Goal: Information Seeking & Learning: Check status

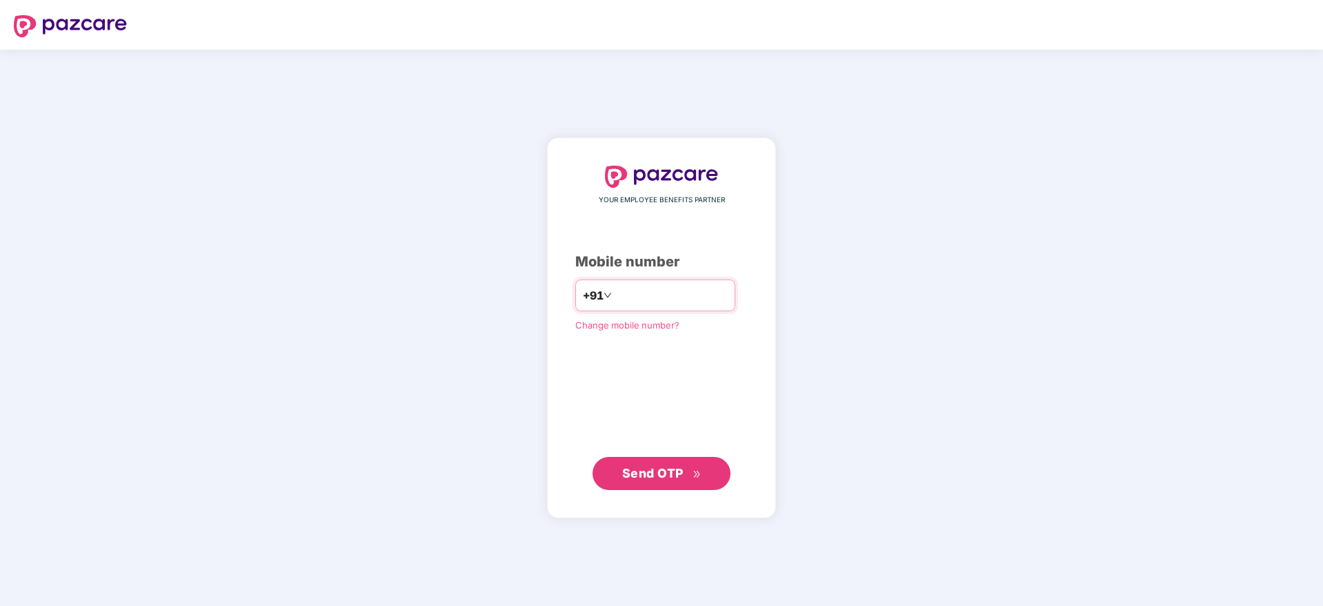
click at [622, 291] on input "number" at bounding box center [671, 295] width 113 height 22
type input "**********"
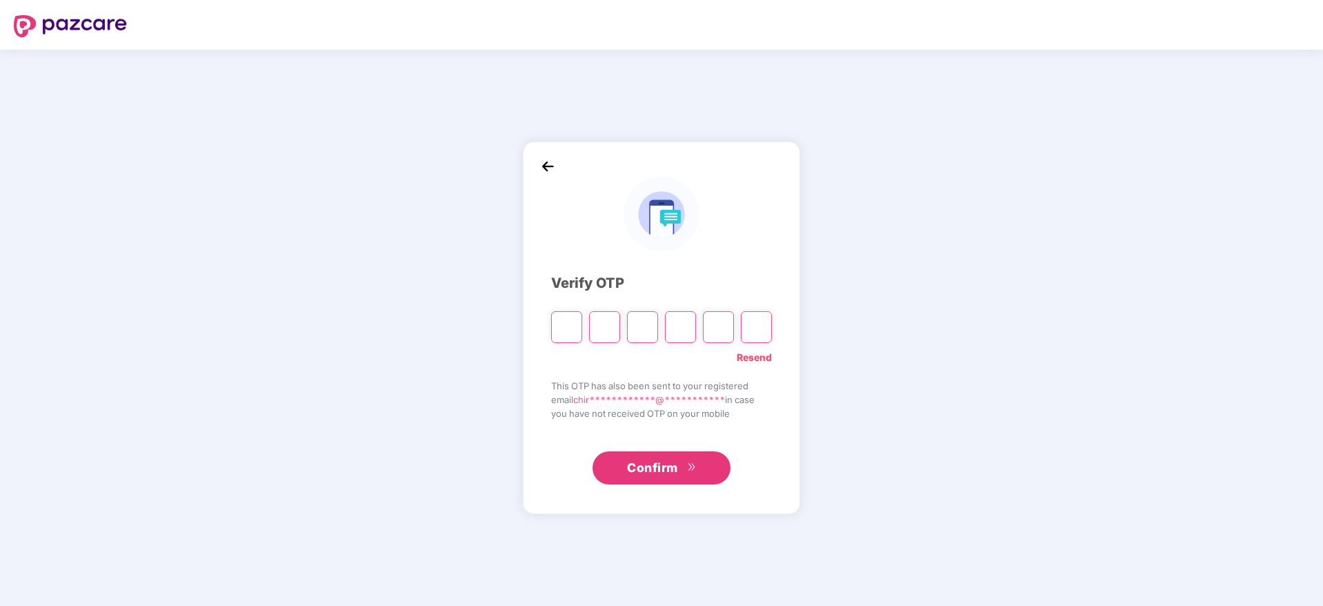
paste input "*"
type input "*"
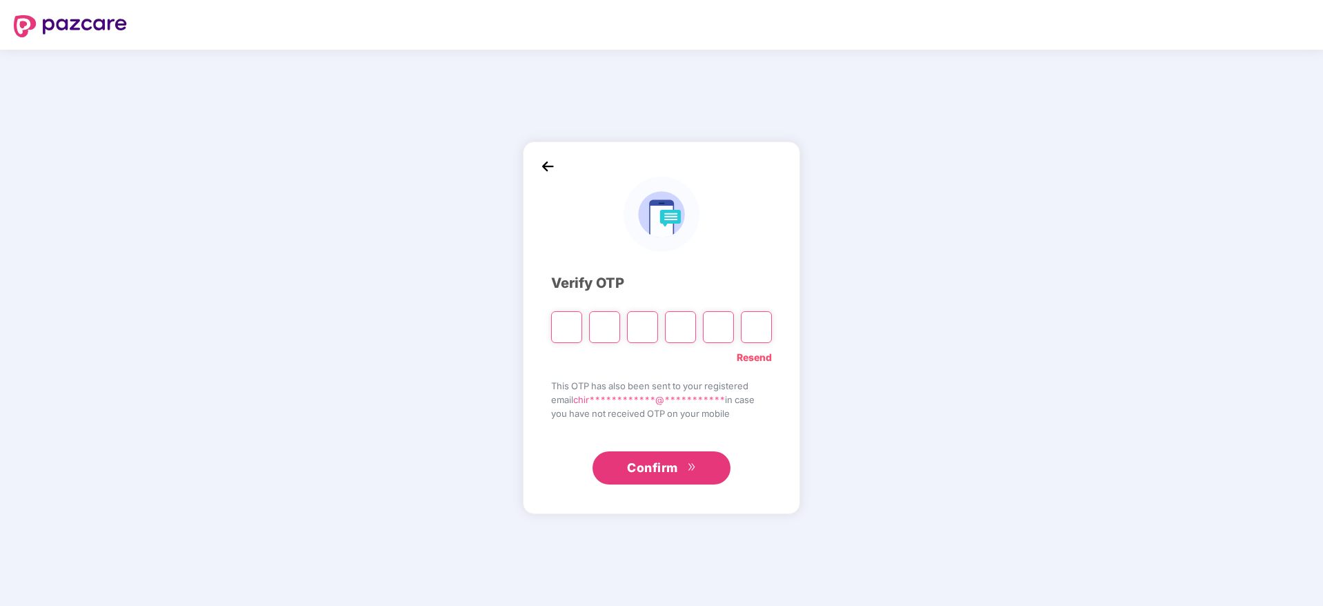
type input "*"
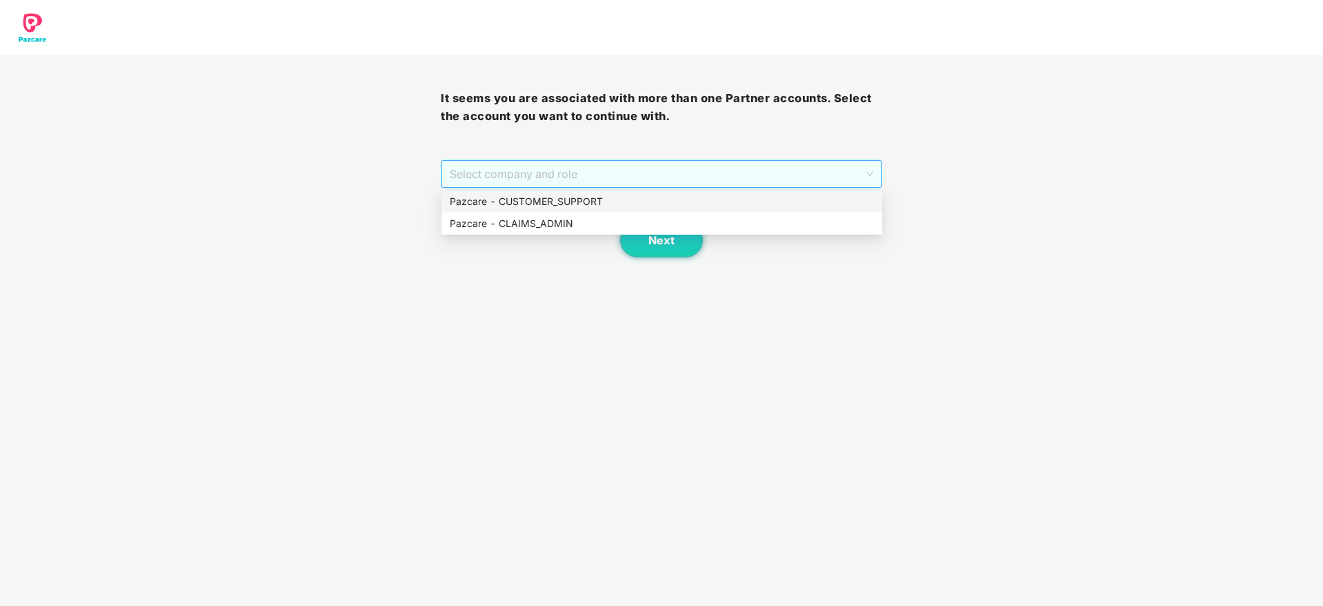
click at [666, 174] on span "Select company and role" at bounding box center [661, 174] width 423 height 26
click at [604, 203] on div "Pazcare - CUSTOMER_SUPPORT" at bounding box center [662, 201] width 424 height 15
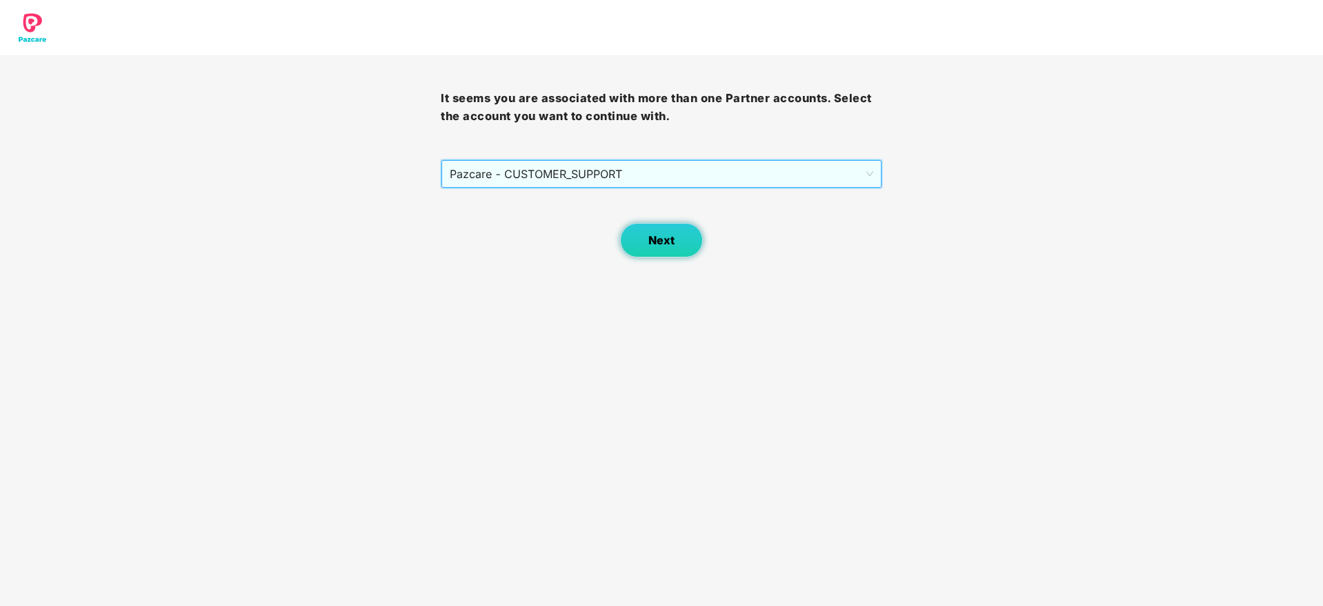
click at [654, 238] on span "Next" at bounding box center [661, 240] width 26 height 13
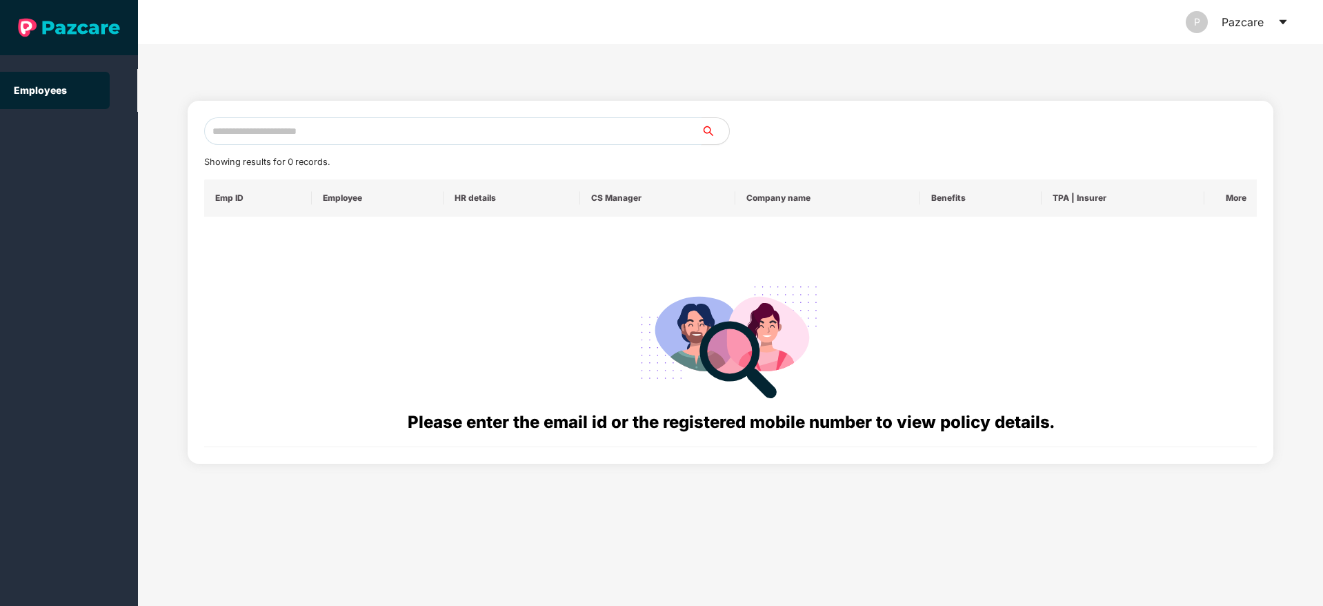
click at [333, 131] on input "text" at bounding box center [452, 131] width 497 height 28
paste input "**********"
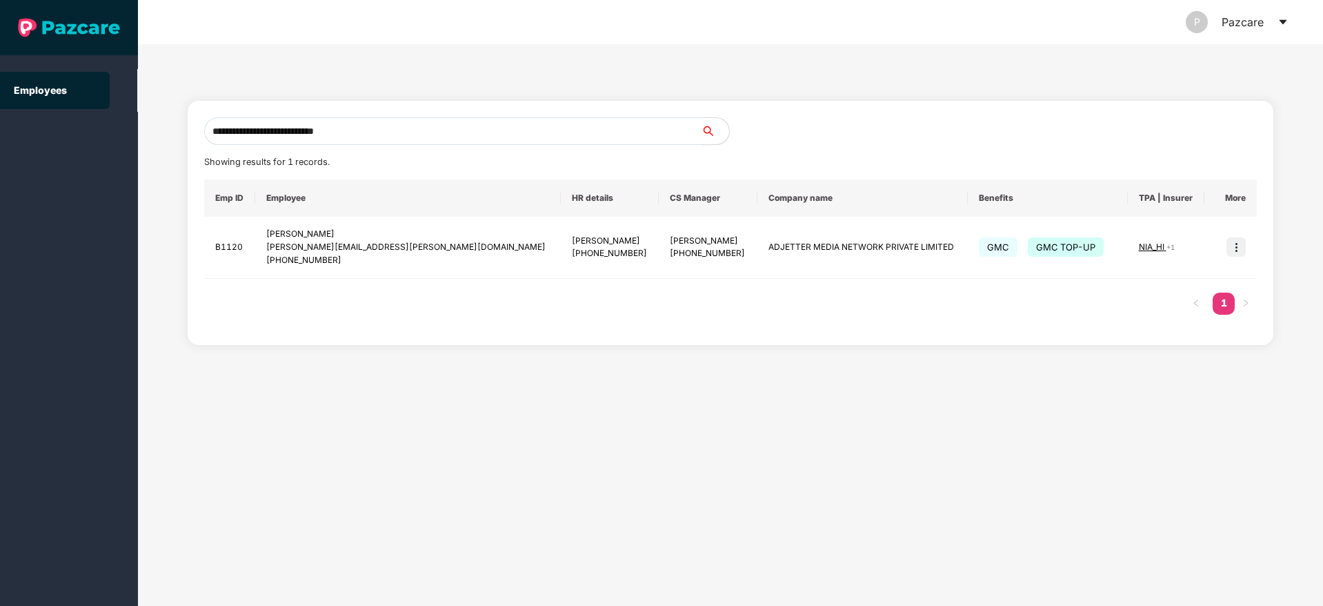
type input "**********"
click at [1241, 250] on img at bounding box center [1236, 246] width 19 height 19
click at [1141, 278] on span "Switch to user interface" at bounding box center [1174, 282] width 107 height 12
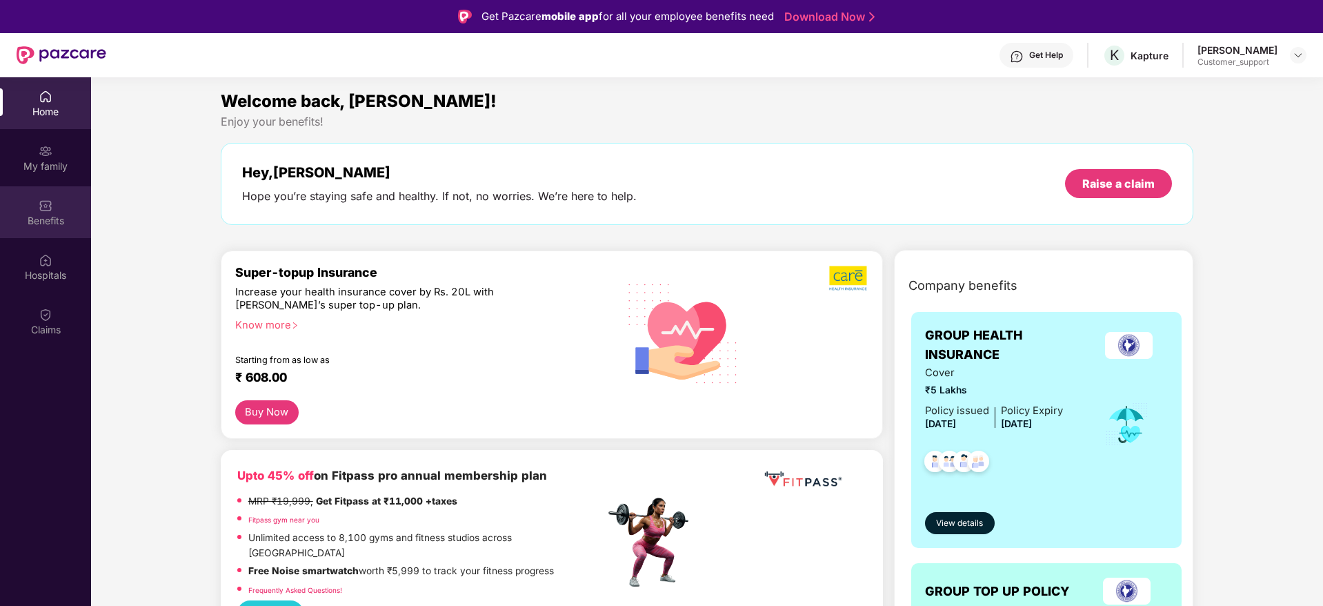
click at [48, 206] on img at bounding box center [46, 206] width 14 height 14
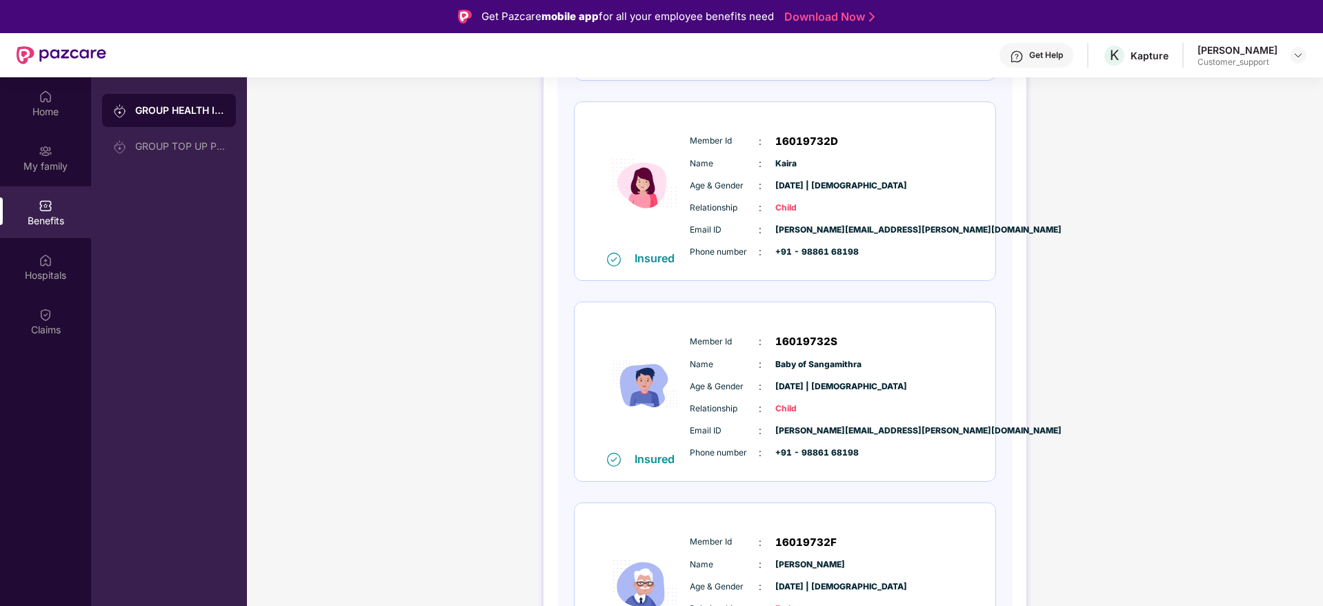
scroll to position [868, 0]
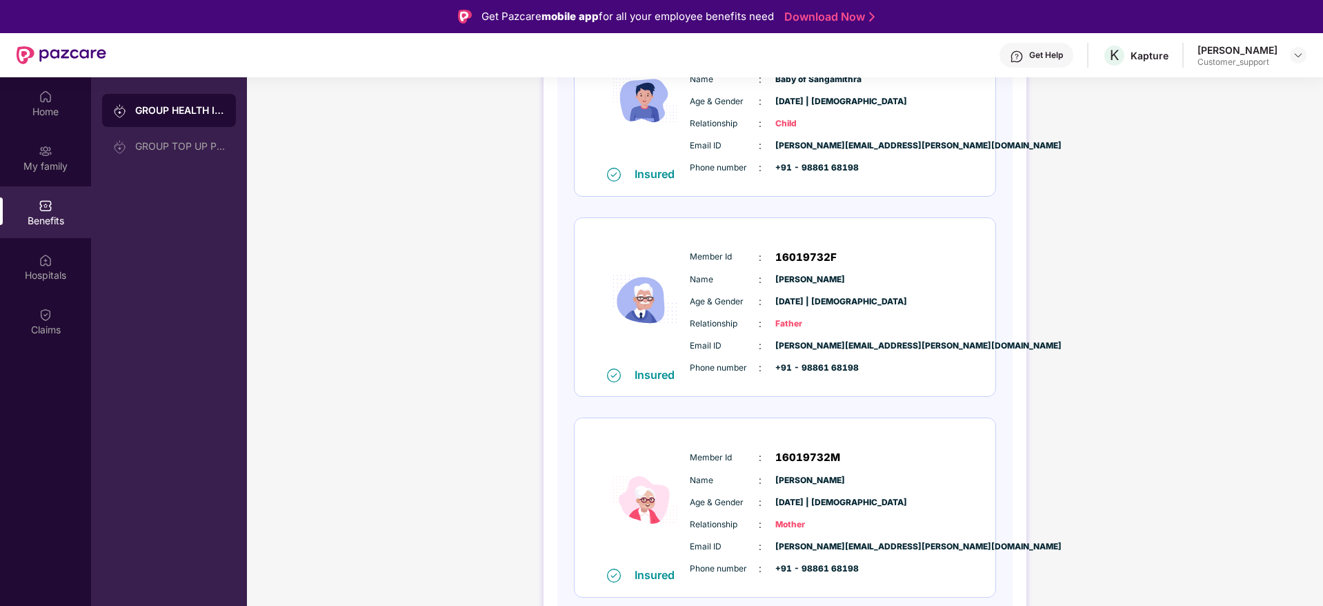
click at [795, 450] on span "16019732M" at bounding box center [807, 457] width 65 height 17
copy span "16019732M"
click at [795, 450] on span "16019732M" at bounding box center [807, 457] width 65 height 17
copy span "16019732M"
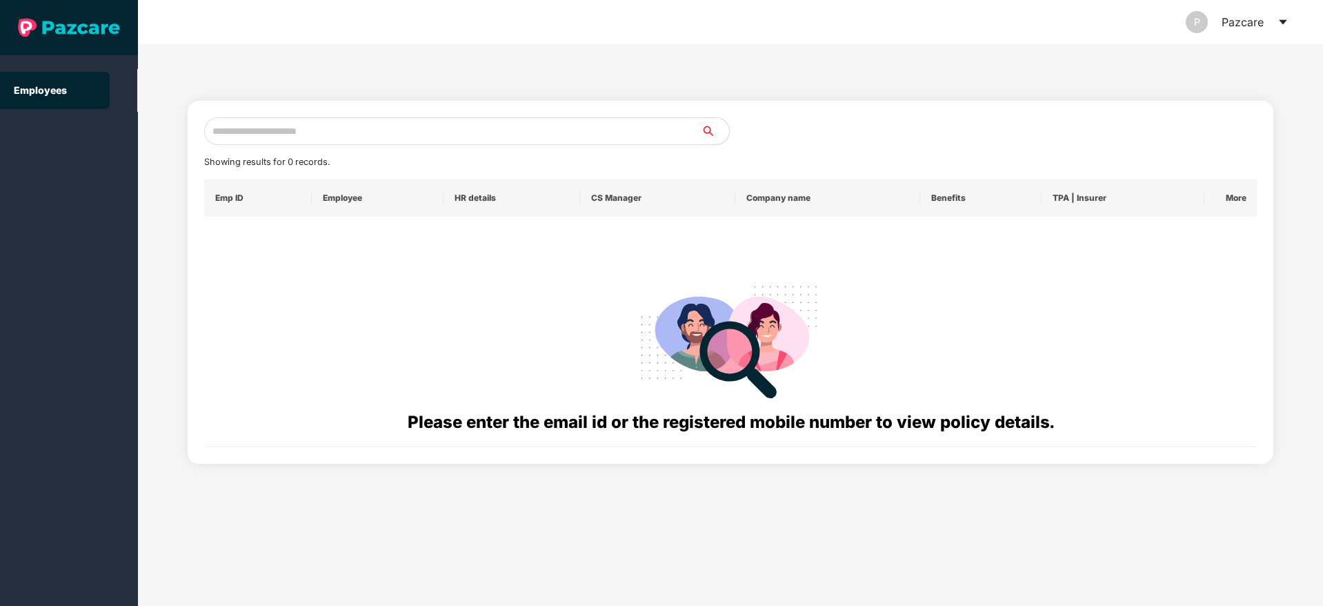
click at [333, 132] on input "text" at bounding box center [452, 131] width 497 height 28
paste input "**********"
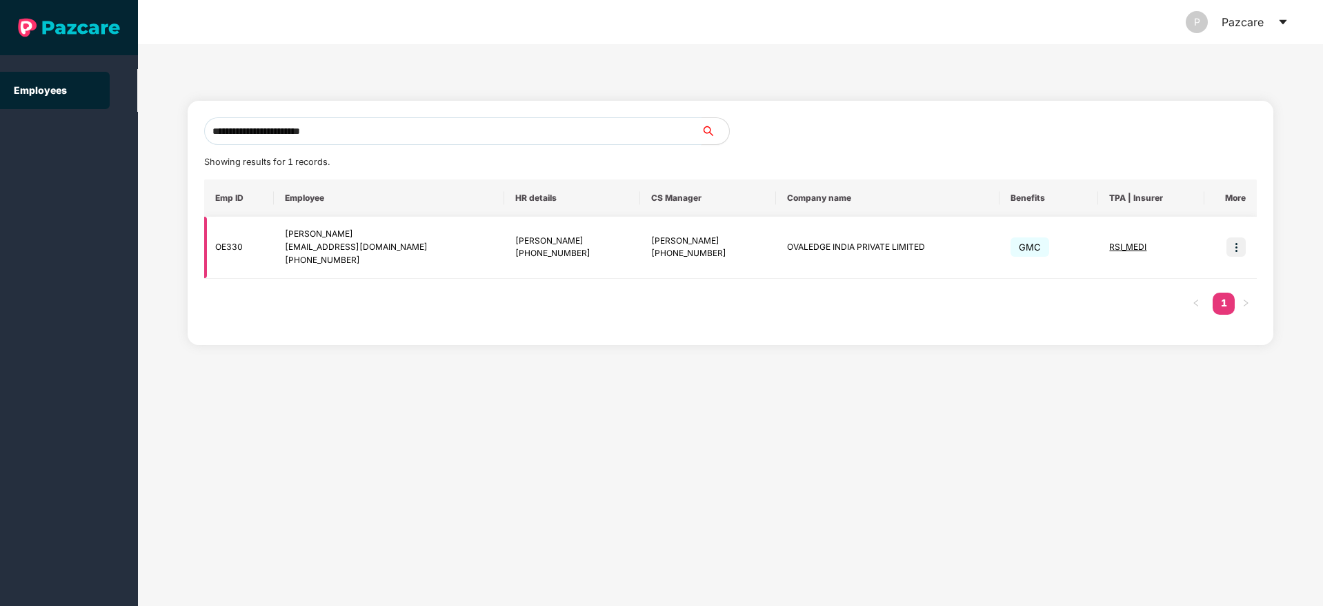
type input "**********"
click at [1238, 246] on img at bounding box center [1236, 246] width 19 height 19
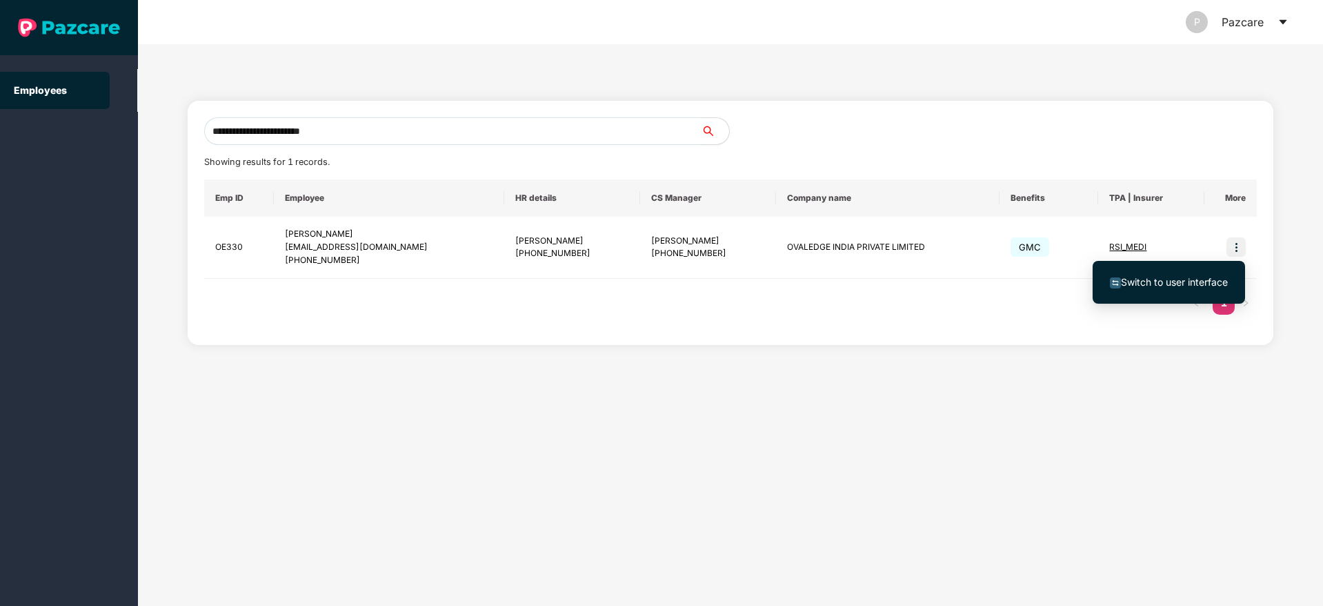
click at [1148, 299] on ul "Switch to user interface" at bounding box center [1169, 282] width 152 height 43
click at [1139, 287] on span "Switch to user interface" at bounding box center [1174, 282] width 107 height 12
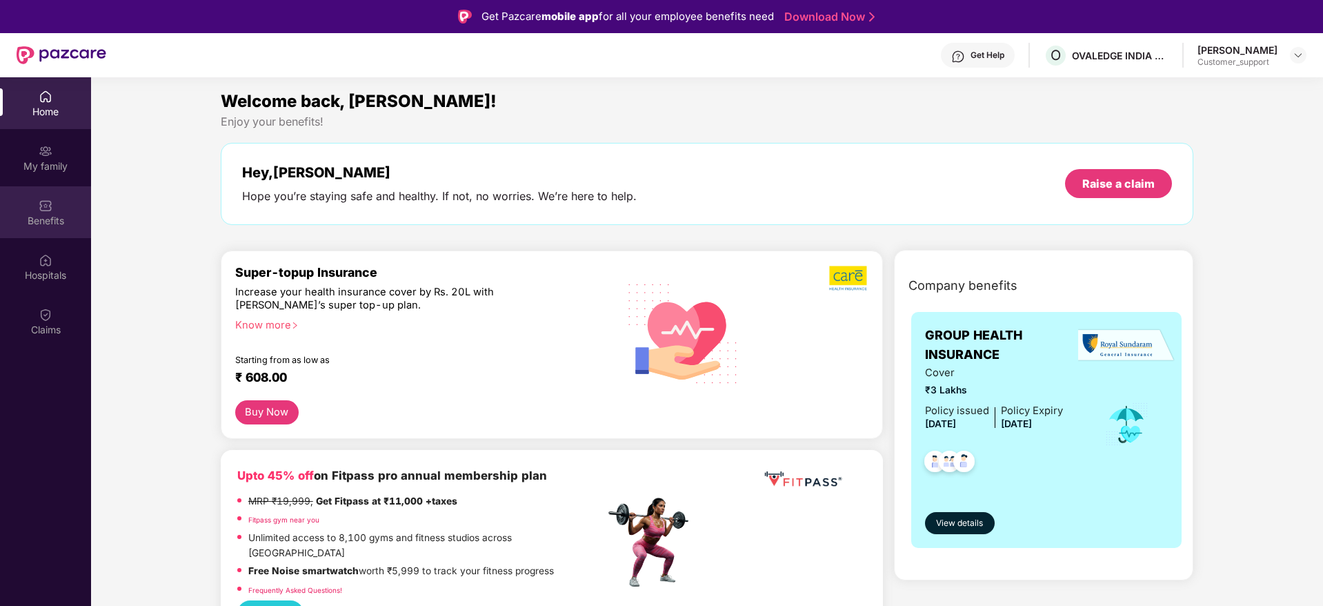
click at [52, 201] on img at bounding box center [46, 206] width 14 height 14
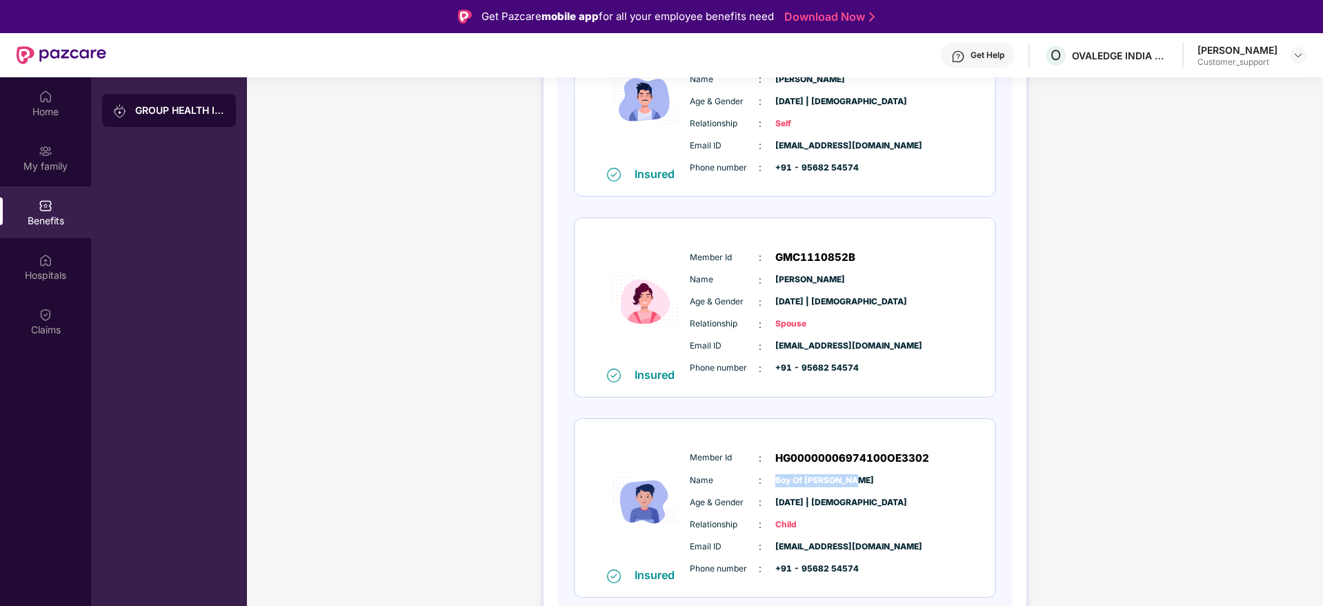
scroll to position [77, 0]
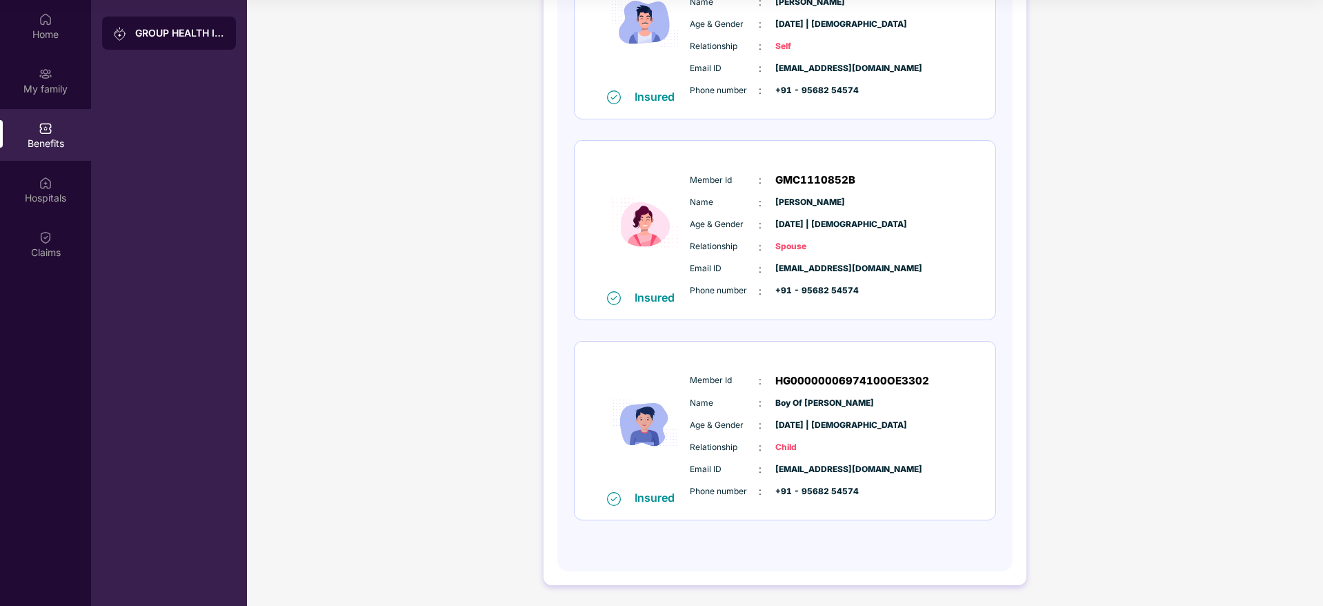
click at [911, 450] on div "Relationship : Child" at bounding box center [827, 446] width 274 height 15
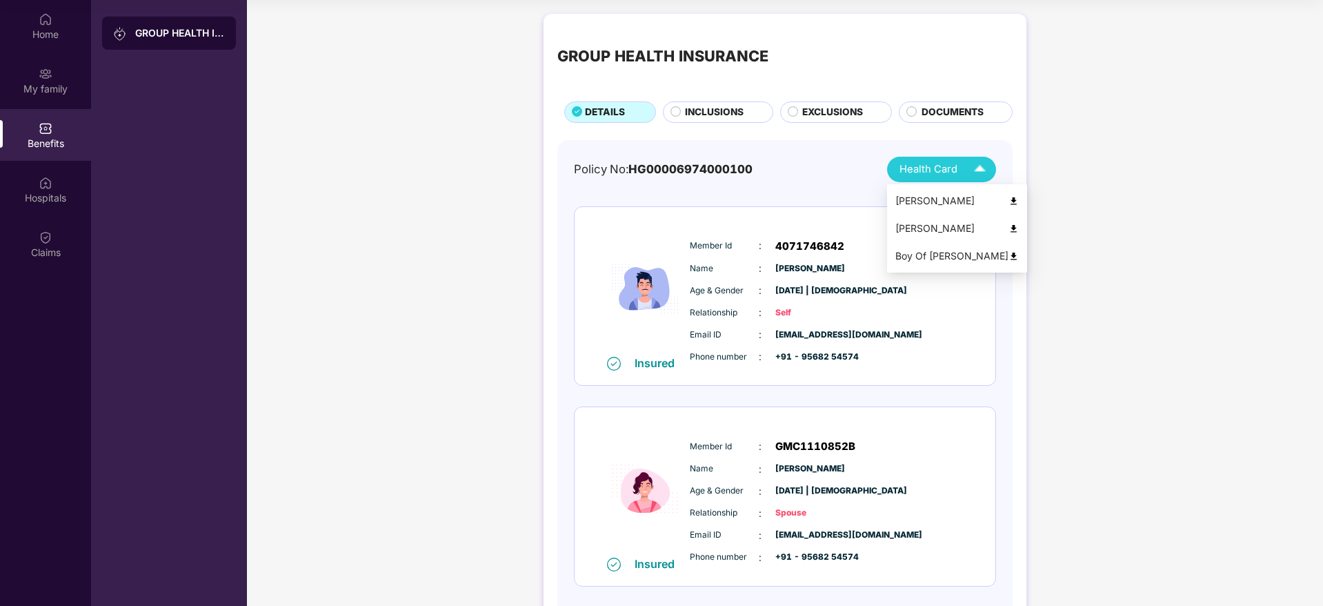
click at [935, 250] on div "Boy Of [PERSON_NAME]" at bounding box center [956, 255] width 123 height 15
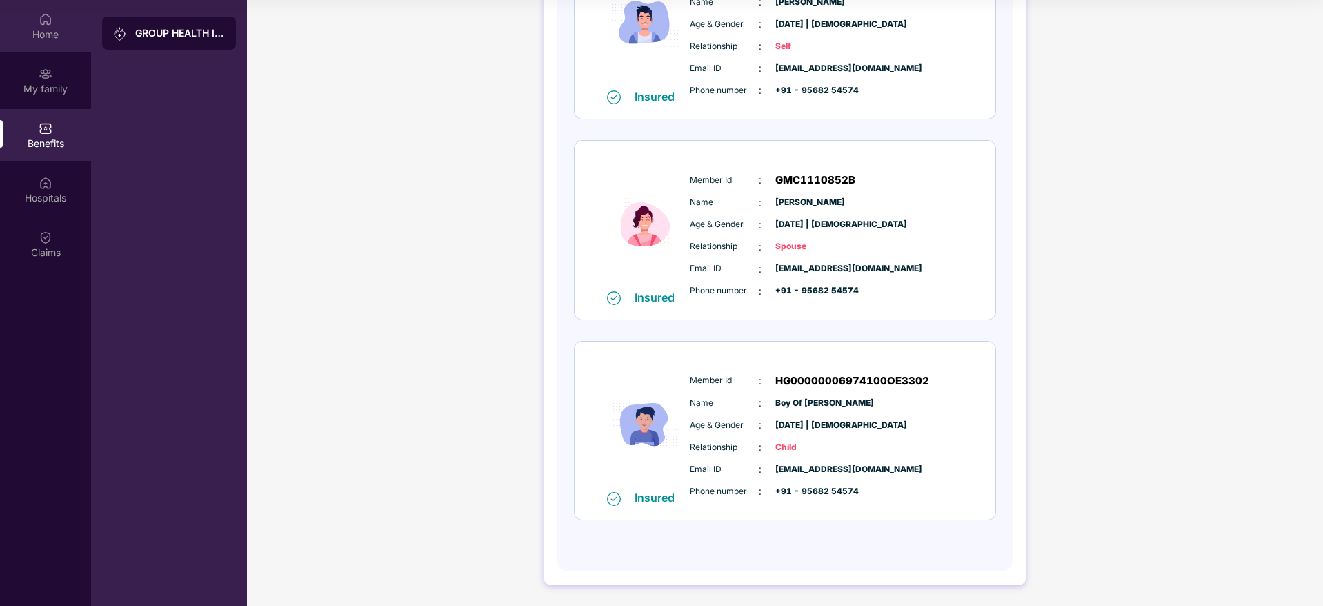
click at [49, 42] on div "Home" at bounding box center [45, 26] width 91 height 52
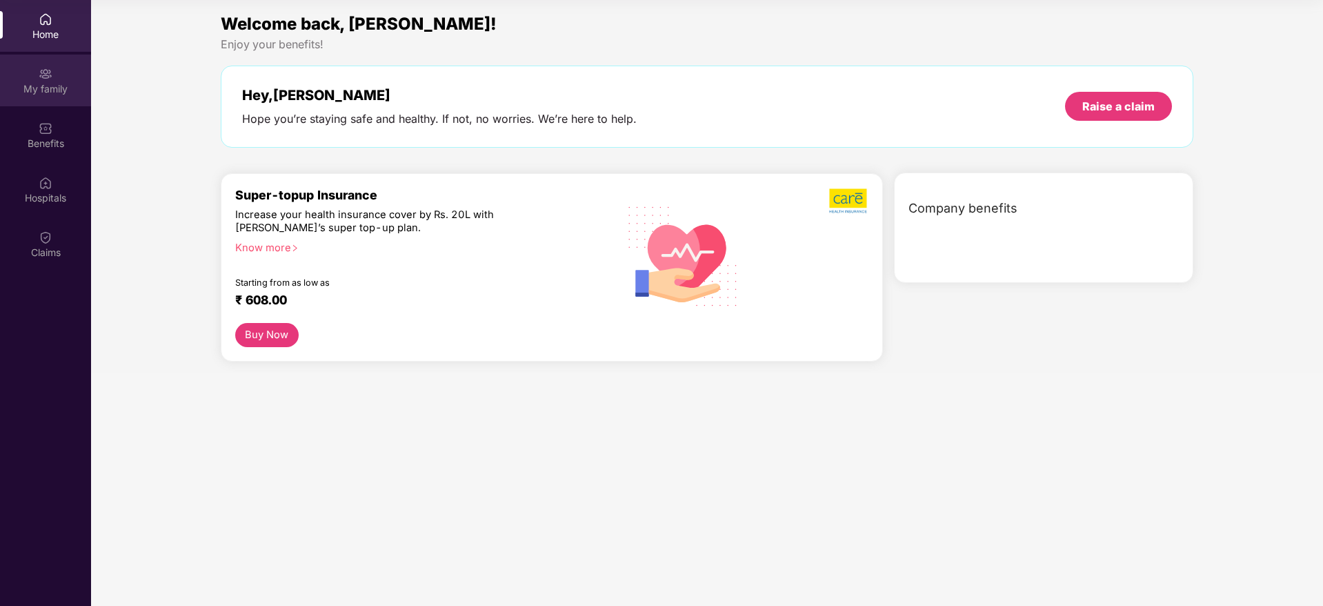
click at [41, 89] on div "My family" at bounding box center [45, 89] width 91 height 14
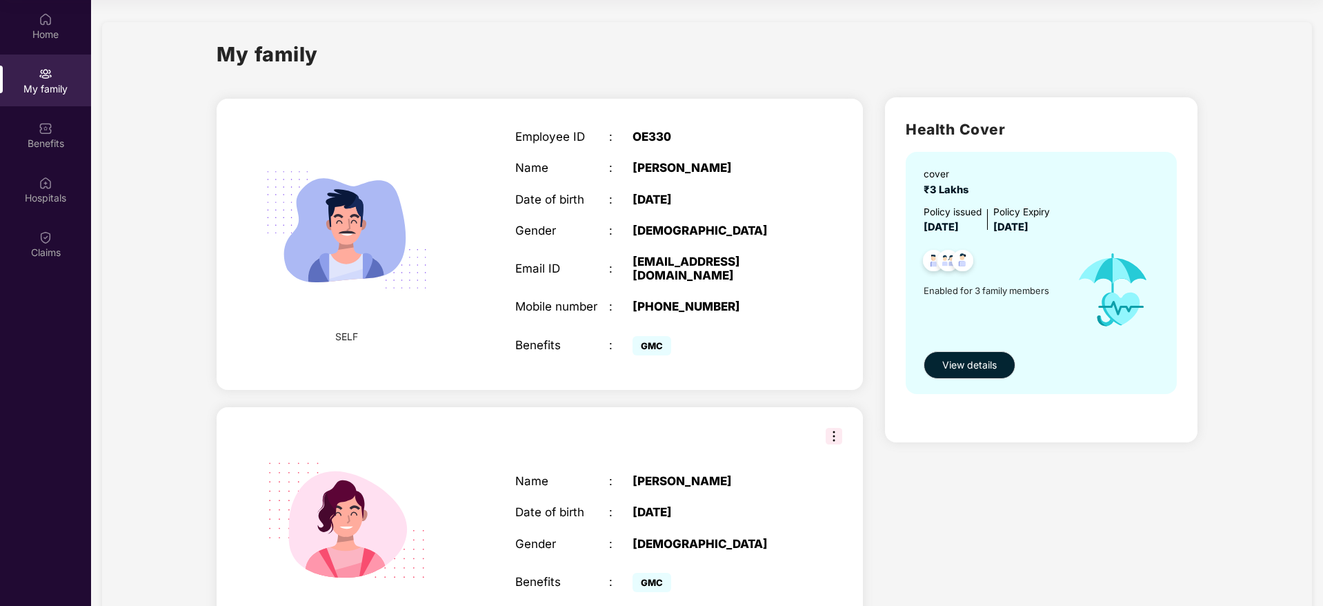
click at [642, 132] on div "OE330" at bounding box center [715, 137] width 164 height 14
copy div "OE330"
click at [642, 132] on div "OE330" at bounding box center [715, 137] width 164 height 14
click at [19, 144] on div "Benefits" at bounding box center [45, 144] width 91 height 14
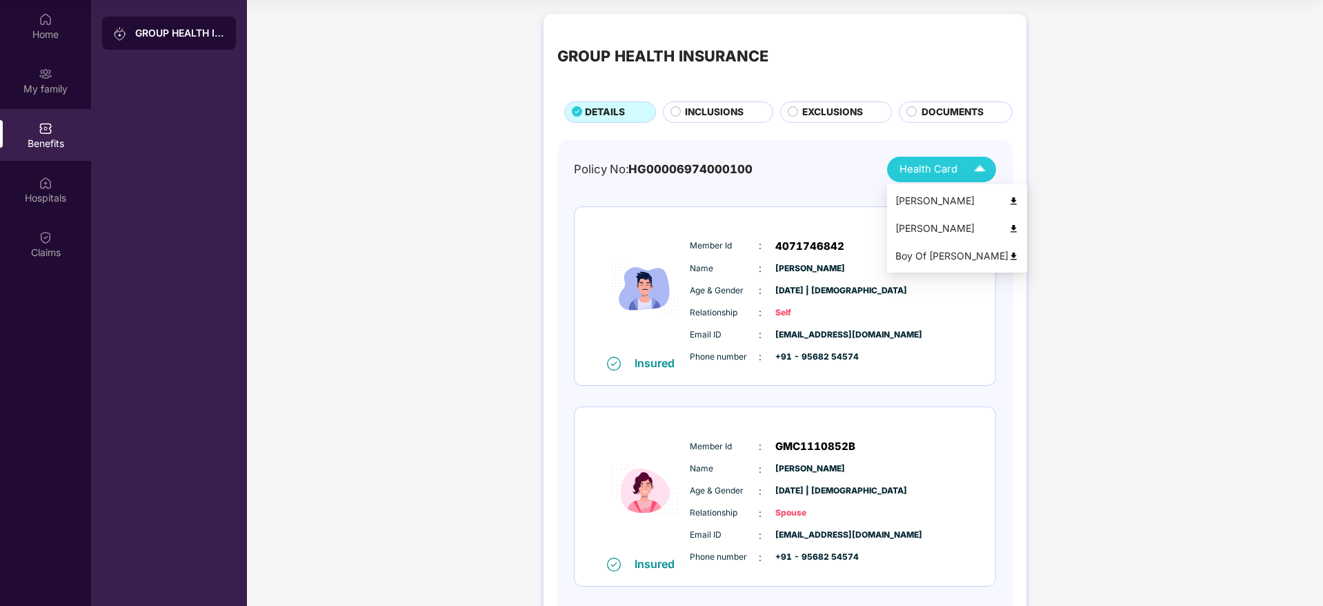
click at [1009, 257] on img at bounding box center [1014, 256] width 10 height 10
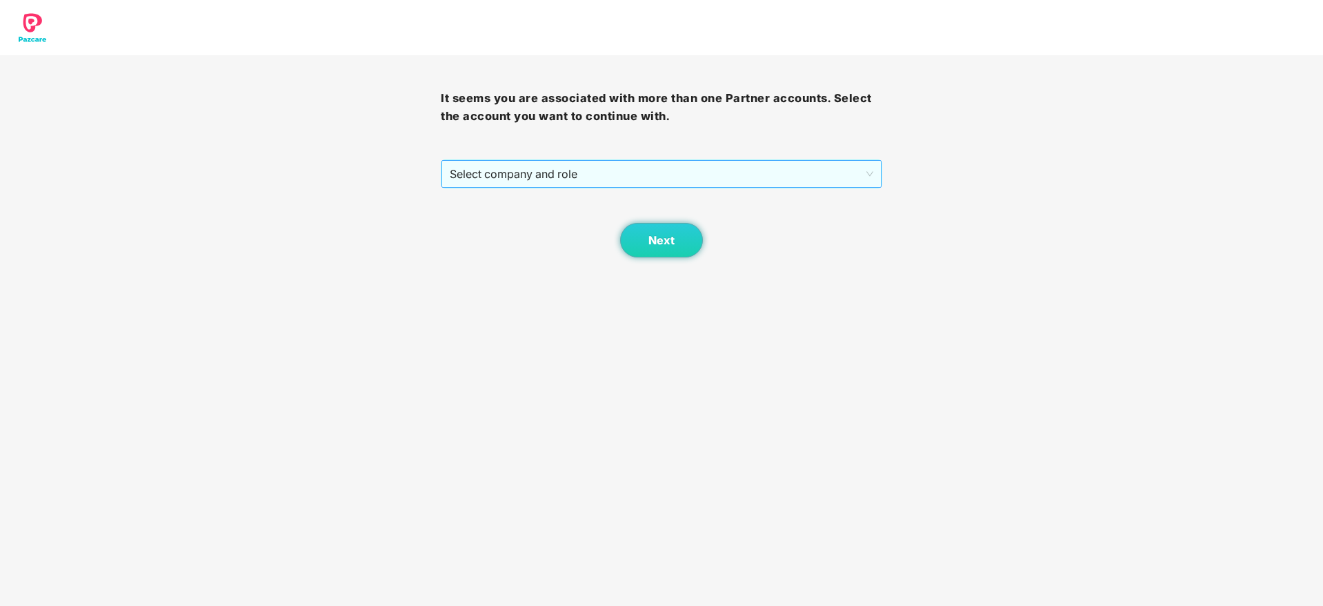
click at [707, 176] on span "Select company and role" at bounding box center [661, 174] width 423 height 26
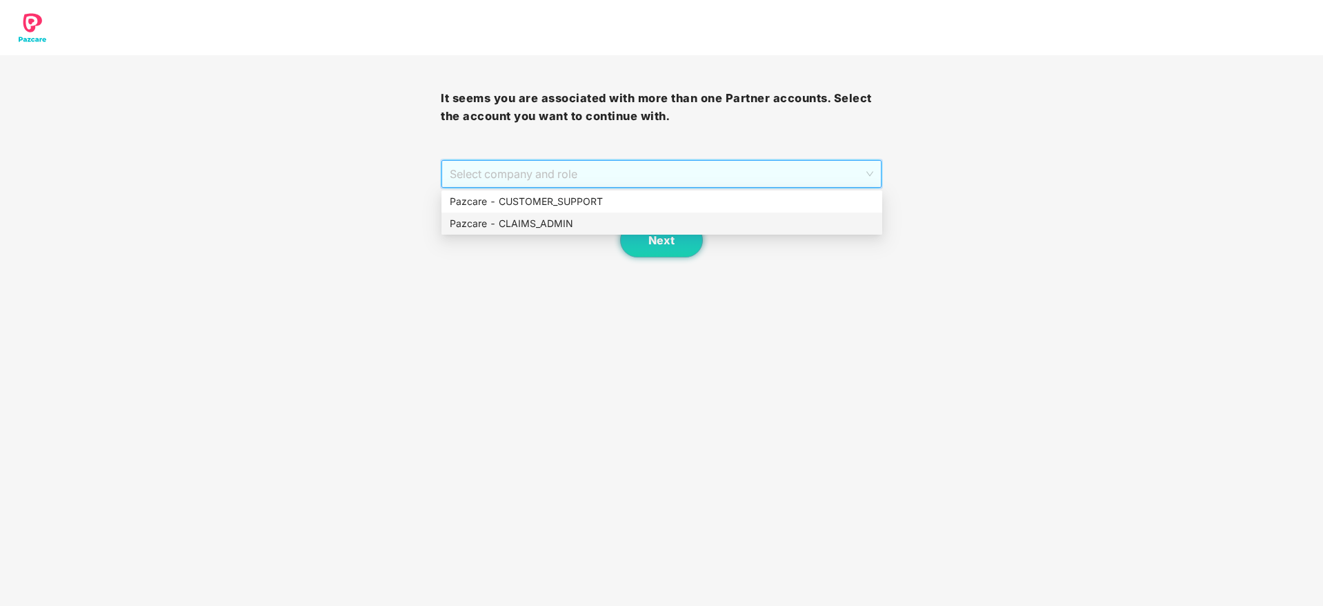
click at [596, 222] on div "Pazcare - CLAIMS_ADMIN" at bounding box center [662, 223] width 424 height 15
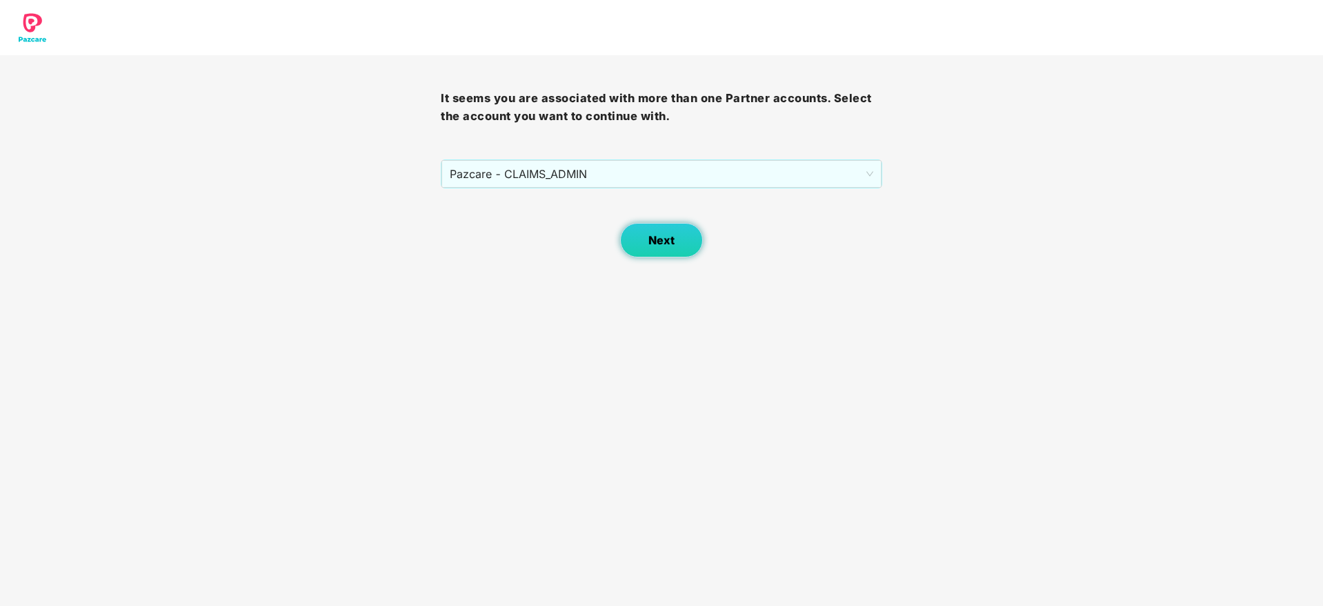
click at [671, 244] on span "Next" at bounding box center [661, 240] width 26 height 13
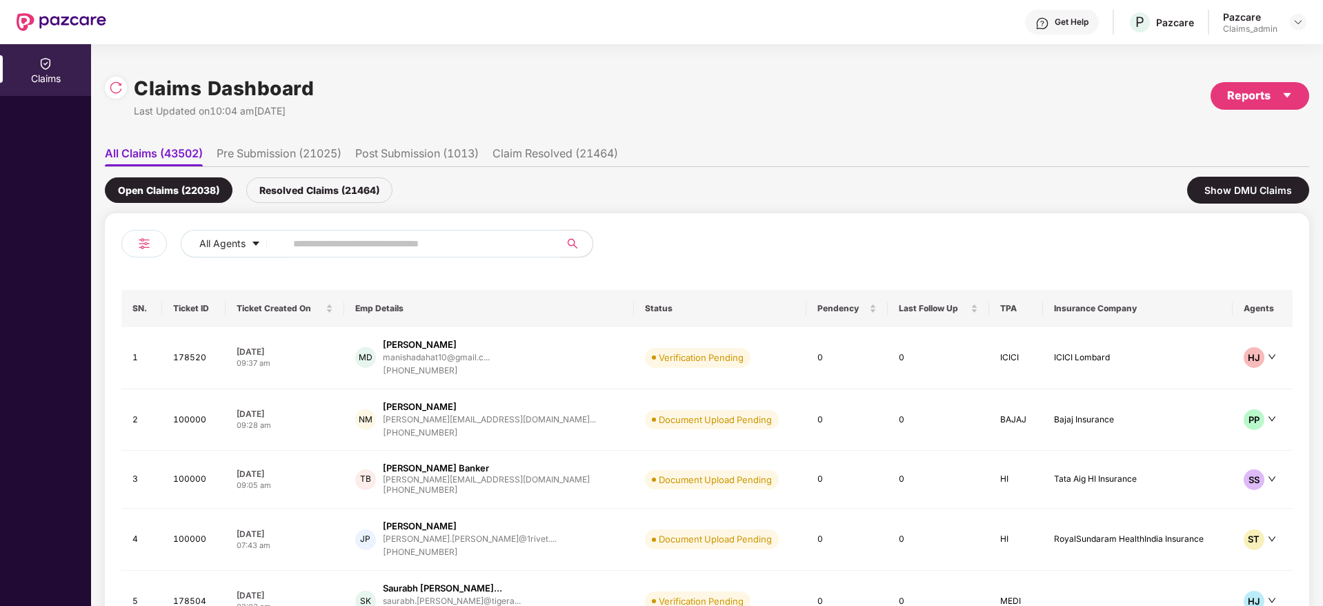
drag, startPoint x: 376, startPoint y: 260, endPoint x: 370, endPoint y: 252, distance: 9.8
click at [370, 252] on div "All Agents" at bounding box center [414, 249] width 586 height 39
paste input "******"
click at [370, 252] on input "******" at bounding box center [417, 243] width 248 height 21
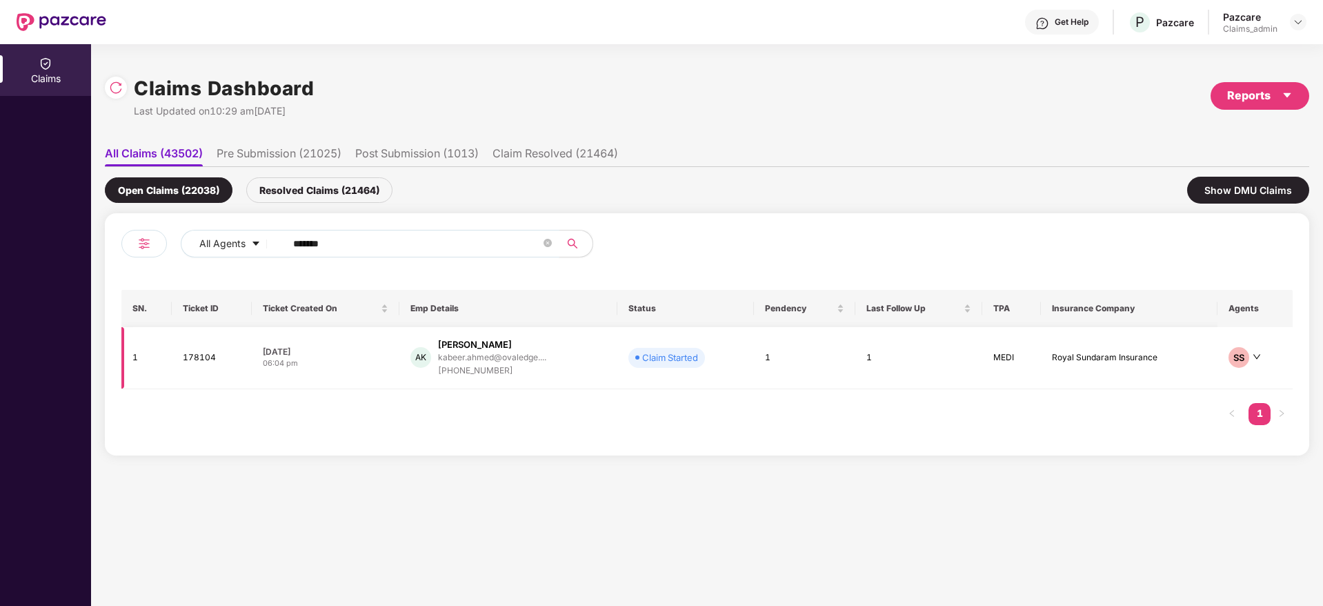
type input "******"
click at [326, 355] on div "22 Sep 2025" at bounding box center [326, 352] width 126 height 12
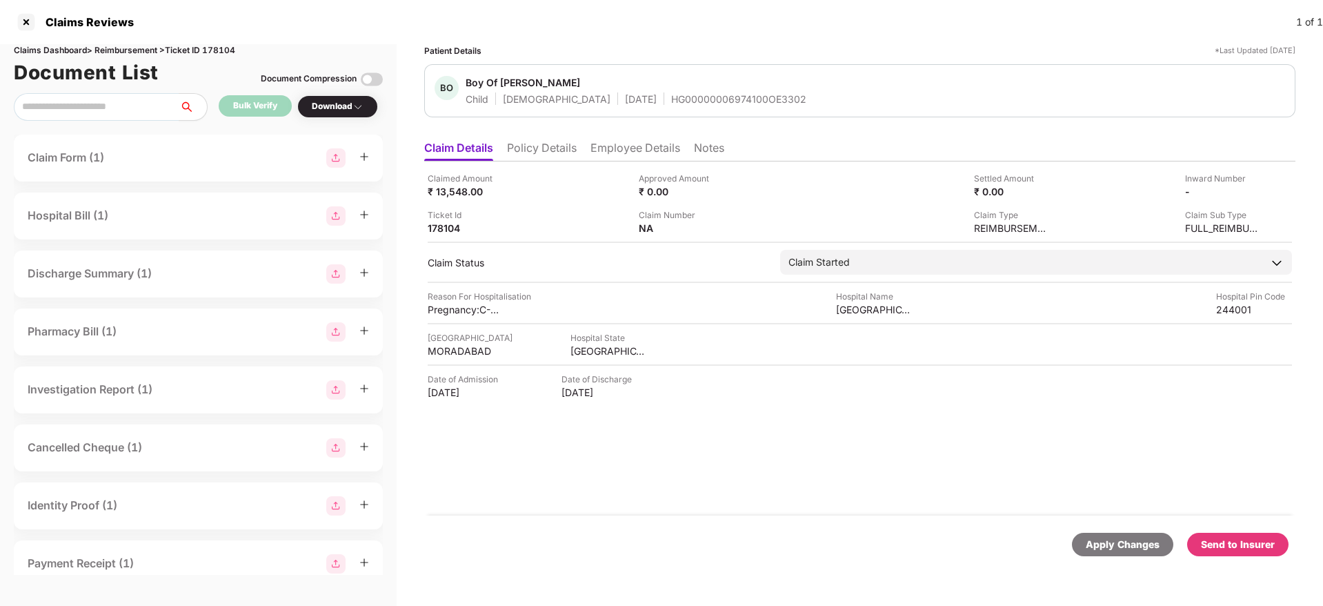
click at [649, 154] on li "Employee Details" at bounding box center [636, 151] width 90 height 20
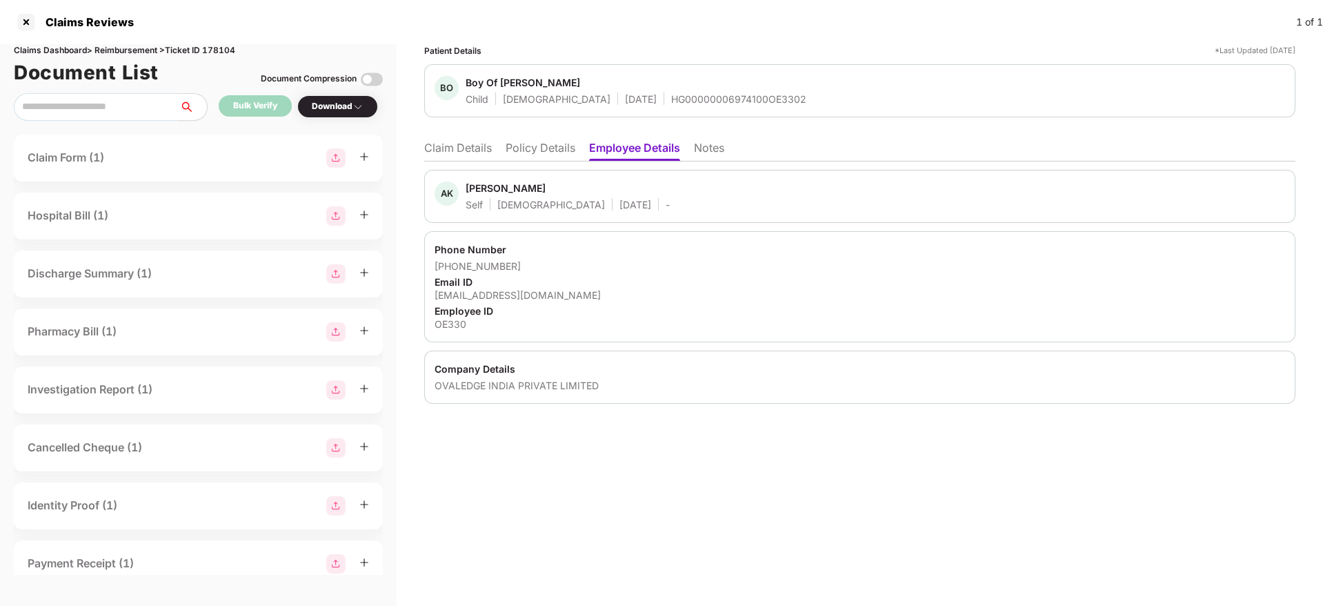
click at [507, 297] on div "[EMAIL_ADDRESS][DOMAIN_NAME]" at bounding box center [860, 294] width 851 height 13
copy div "[EMAIL_ADDRESS][DOMAIN_NAME]"
click at [507, 297] on div "[EMAIL_ADDRESS][DOMAIN_NAME]" at bounding box center [860, 294] width 851 height 13
click at [504, 79] on div "Boy Of [PERSON_NAME]" at bounding box center [523, 82] width 115 height 13
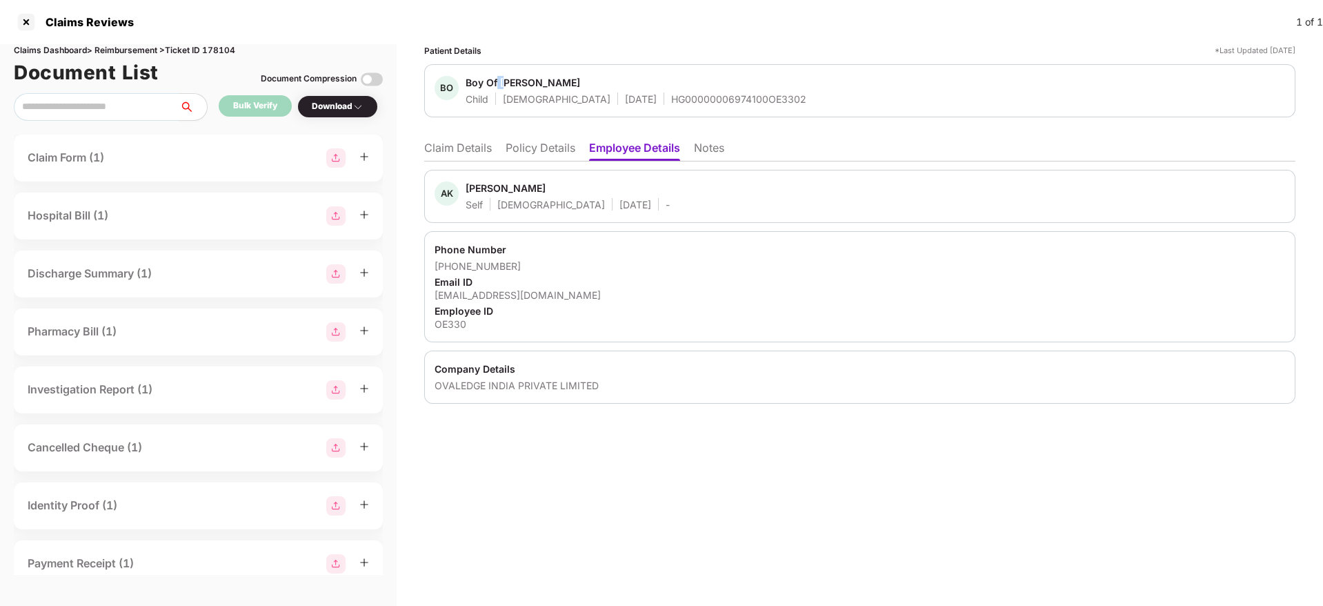
copy div "H"
click at [504, 79] on div "Boy Of [PERSON_NAME]" at bounding box center [523, 82] width 115 height 13
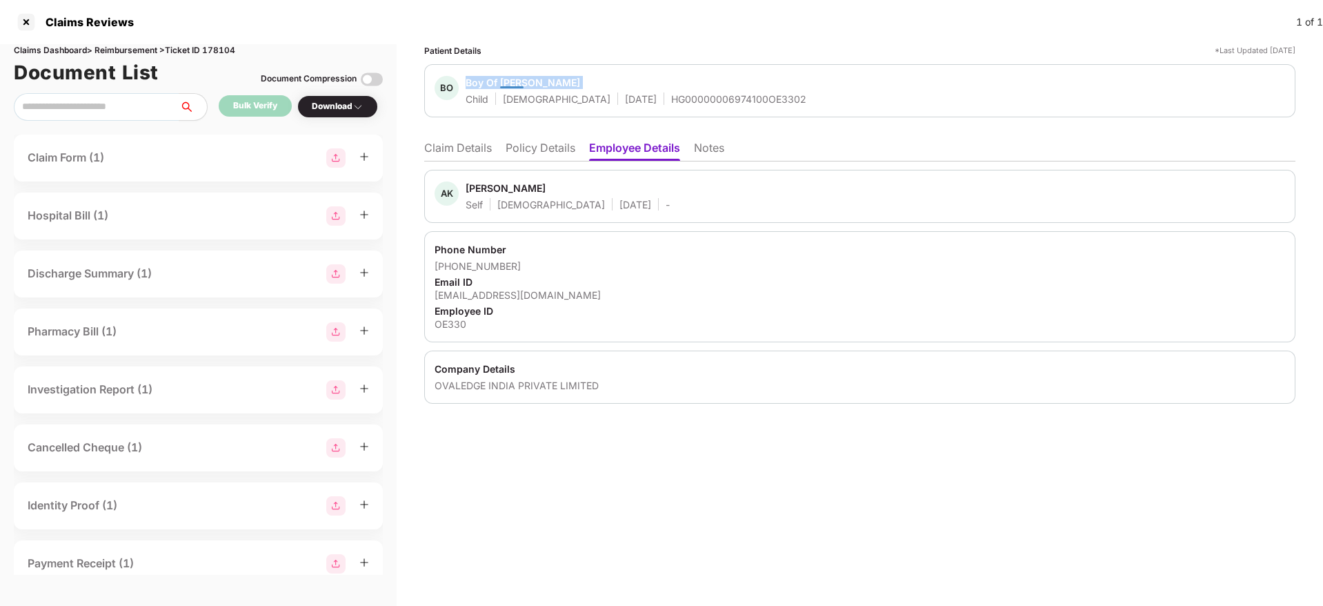
copy span "Boy Of [PERSON_NAME]"
click at [504, 79] on div "Boy Of [PERSON_NAME]" at bounding box center [523, 82] width 115 height 13
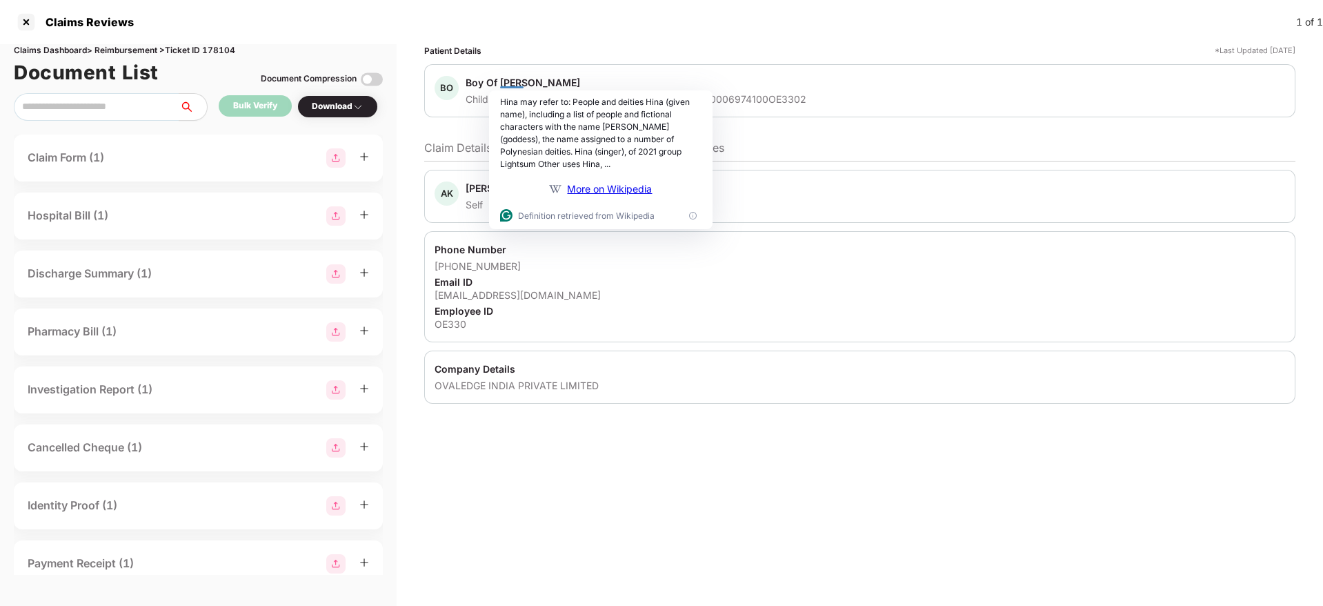
click at [720, 370] on div "Company Details" at bounding box center [860, 368] width 851 height 13
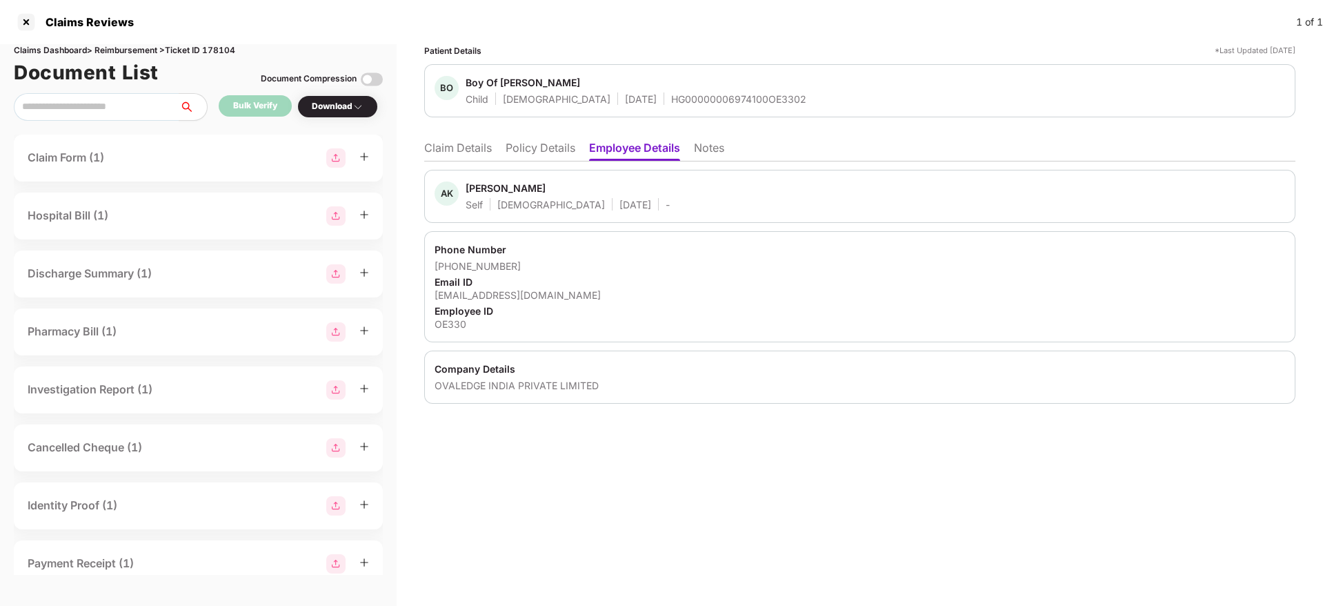
click at [522, 151] on li "Policy Details" at bounding box center [541, 151] width 70 height 20
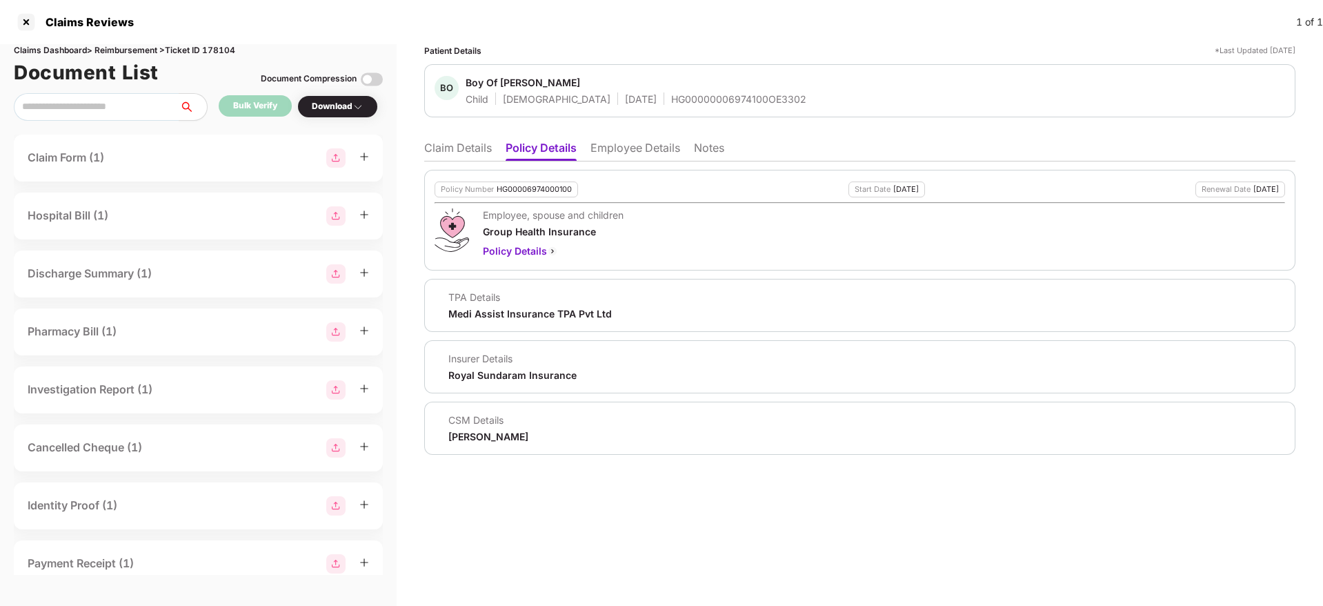
click at [644, 162] on div "Policy Number HG00006974000100 Start Date 13 Mar 2025 Renewal Date 12 Mar 2026 …" at bounding box center [859, 307] width 871 height 293
drag, startPoint x: 644, startPoint y: 162, endPoint x: 635, endPoint y: 151, distance: 14.2
click at [635, 151] on div "Claim Details Policy Details Employee Details Notes Policy Number HG00006974000…" at bounding box center [859, 294] width 871 height 321
click at [635, 151] on li "Employee Details" at bounding box center [636, 151] width 90 height 20
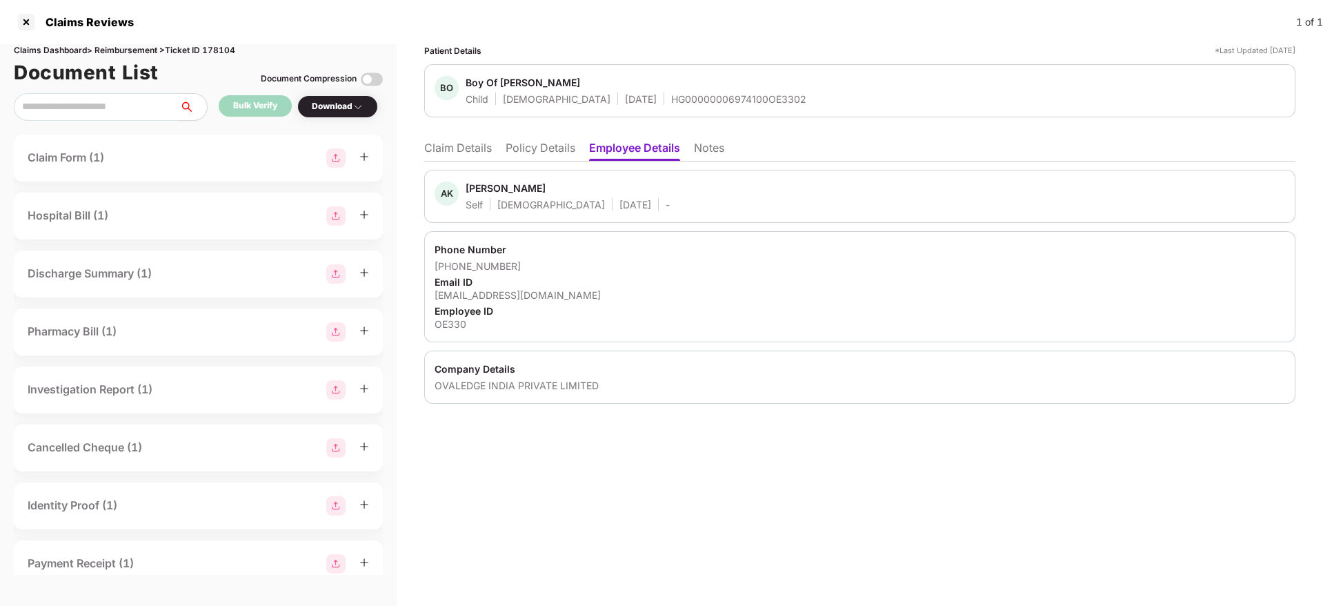
click at [524, 164] on div "AK Ahmad Kabeer Self Male 17 June 1999 - Phone Number +919568254574 Email ID ka…" at bounding box center [859, 282] width 871 height 242
click at [530, 146] on li "Policy Details" at bounding box center [541, 151] width 70 height 20
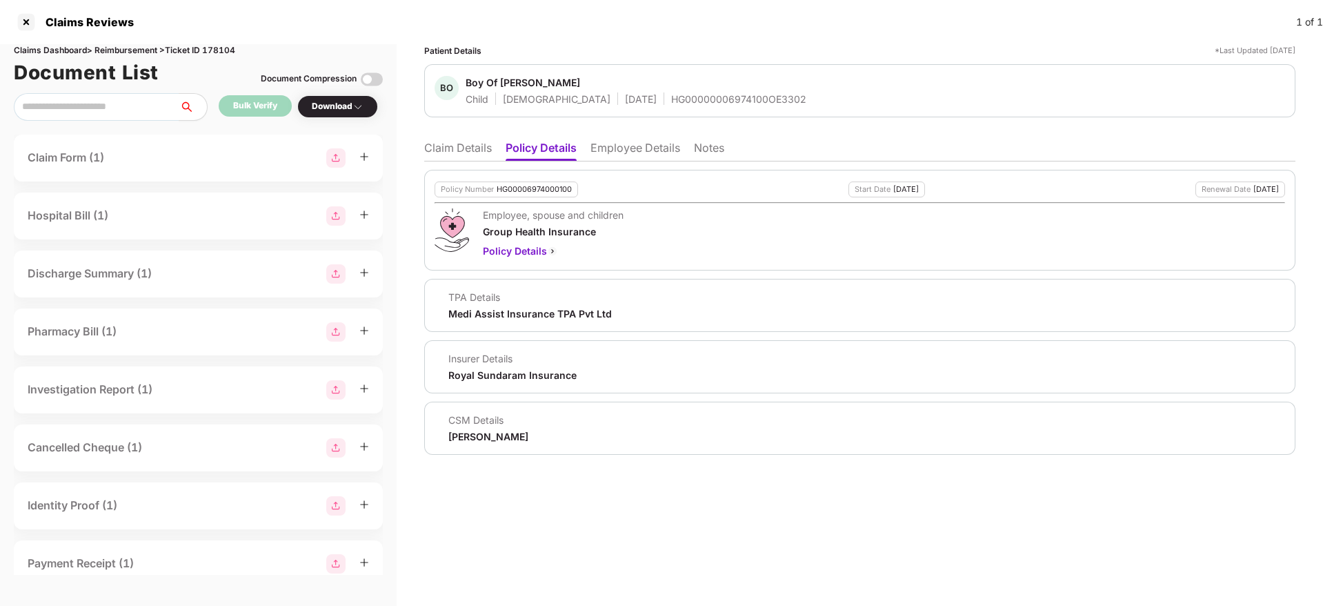
click at [621, 145] on li "Employee Details" at bounding box center [636, 151] width 90 height 20
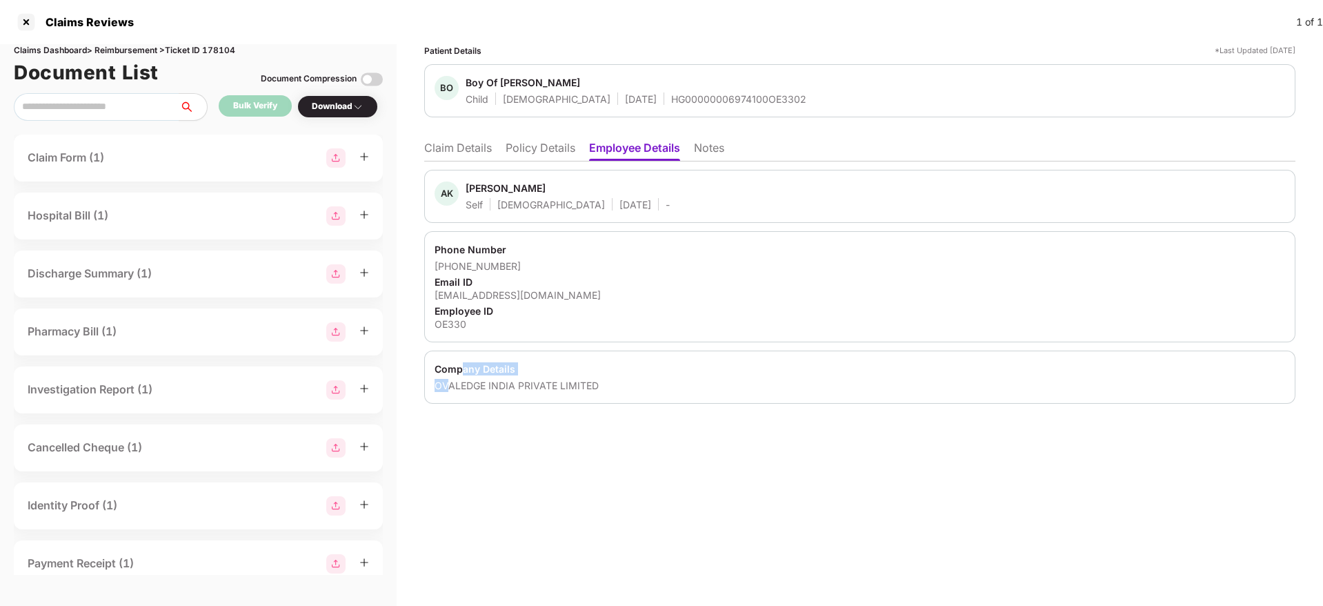
drag, startPoint x: 462, startPoint y: 373, endPoint x: 447, endPoint y: 388, distance: 21.5
click at [447, 388] on div "Company Details OVALEDGE INDIA PRIVATE LIMITED" at bounding box center [859, 376] width 871 height 53
click at [447, 388] on div "OVALEDGE INDIA PRIVATE LIMITED" at bounding box center [860, 385] width 851 height 13
click at [453, 321] on div "OE330" at bounding box center [860, 323] width 851 height 13
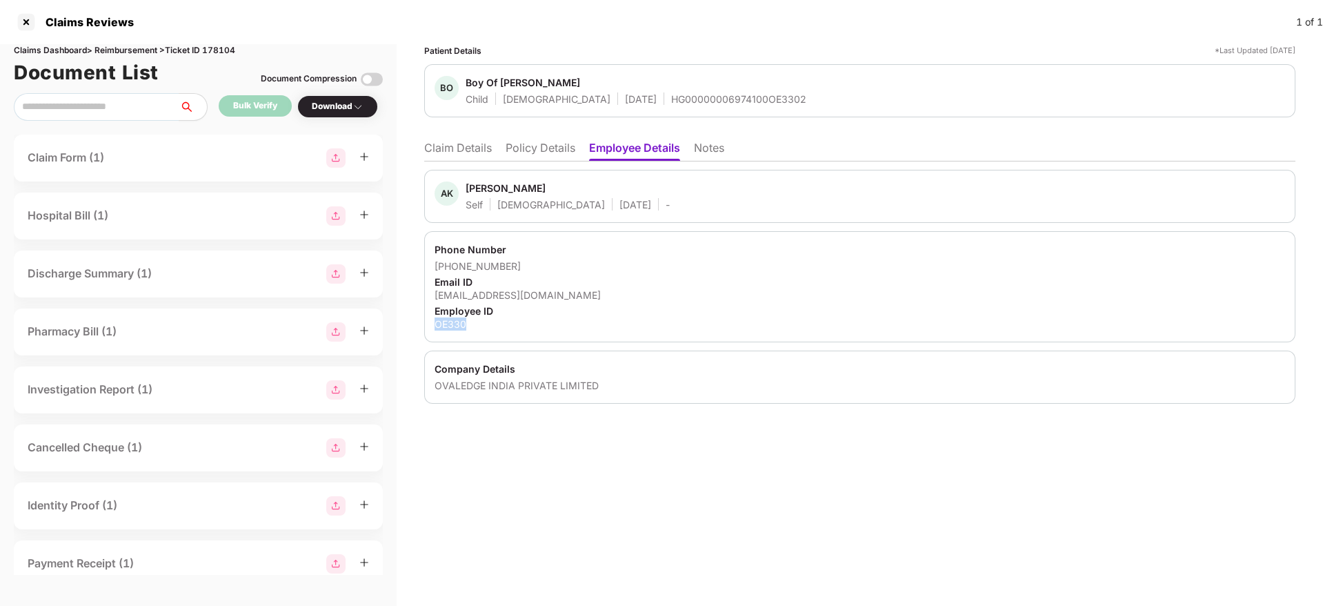
click at [453, 321] on div "OE330" at bounding box center [860, 323] width 851 height 13
copy div "OE330"
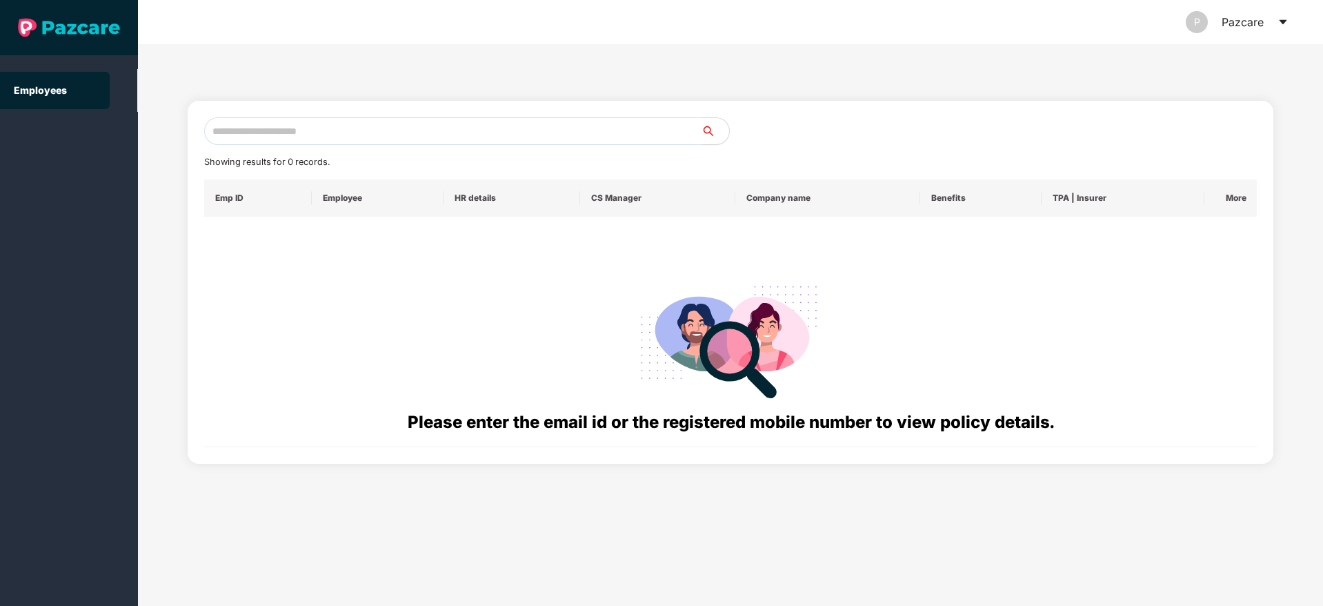
click at [322, 140] on input "text" at bounding box center [452, 131] width 497 height 28
paste input "**********"
click at [224, 130] on input "**********" at bounding box center [452, 131] width 497 height 28
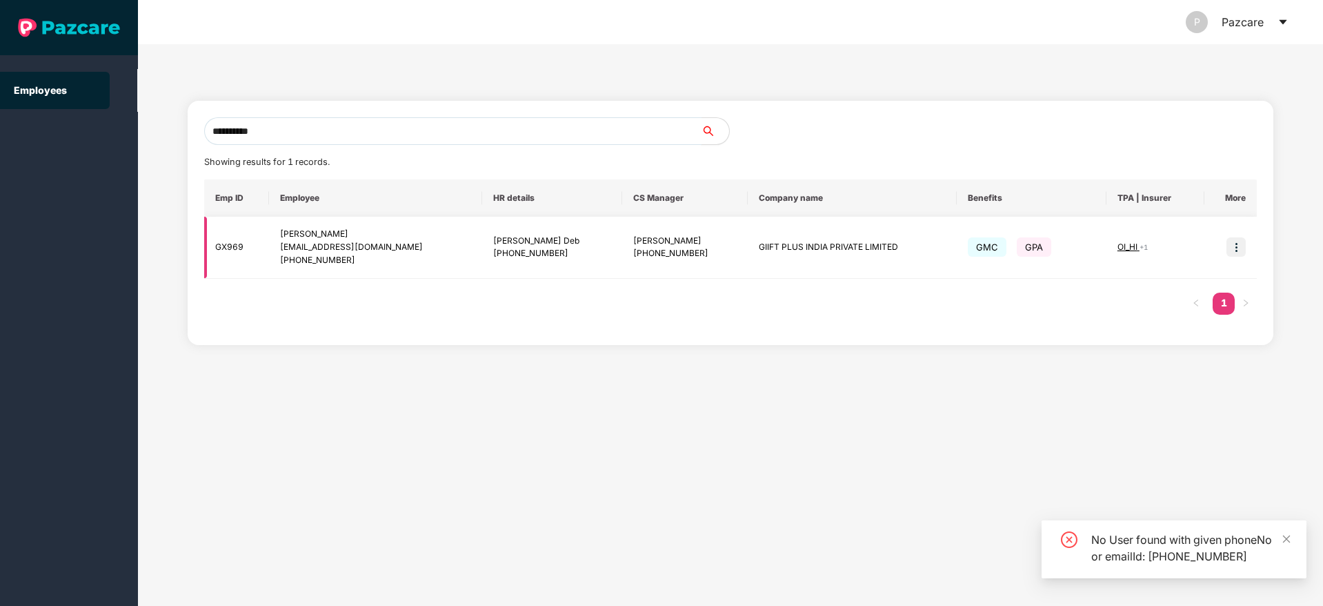
type input "**********"
click at [1235, 248] on img at bounding box center [1236, 246] width 19 height 19
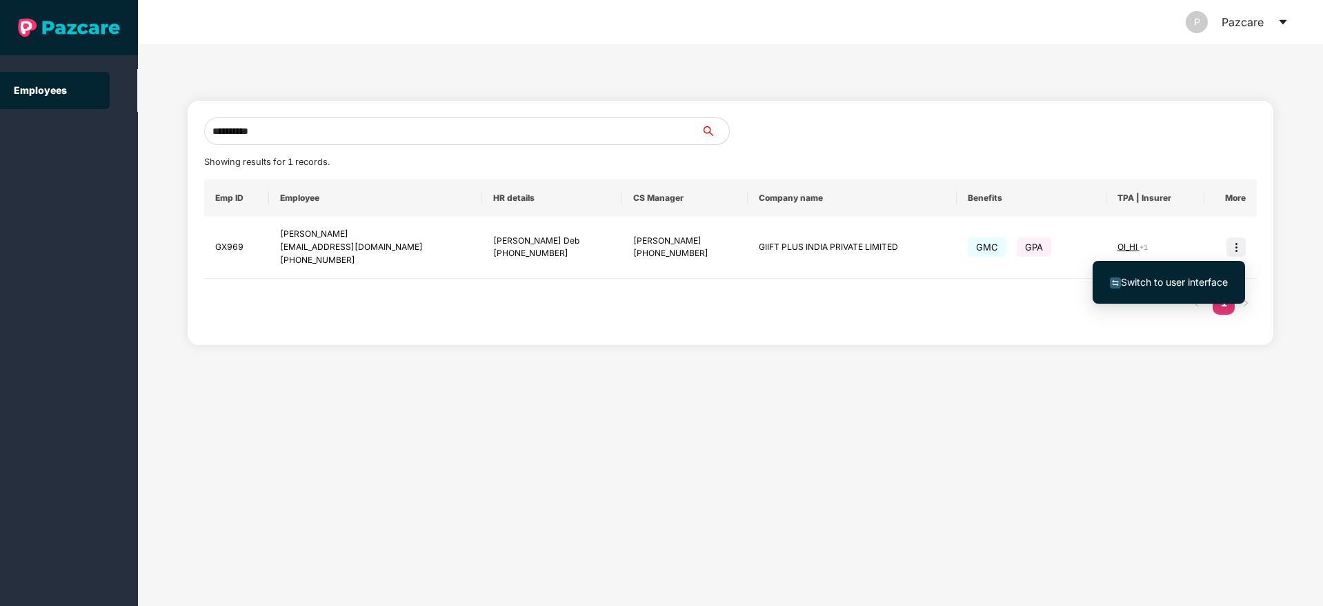
click at [1152, 281] on span "Switch to user interface" at bounding box center [1174, 282] width 107 height 12
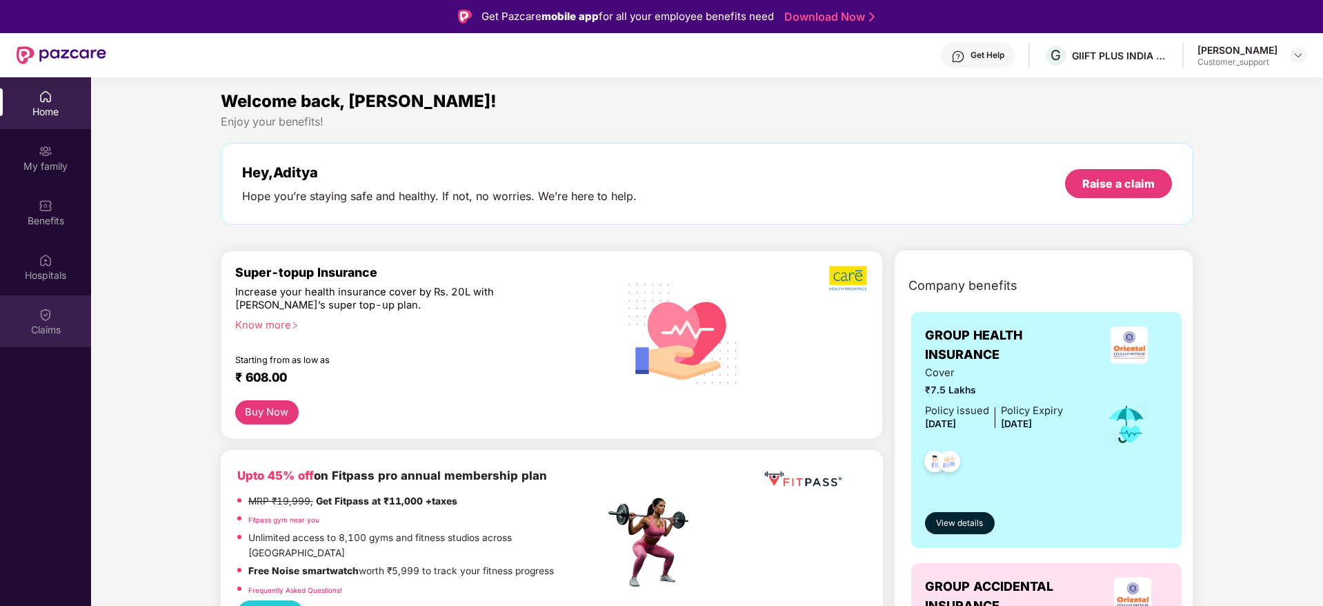
click at [68, 319] on div "Claims" at bounding box center [45, 321] width 91 height 52
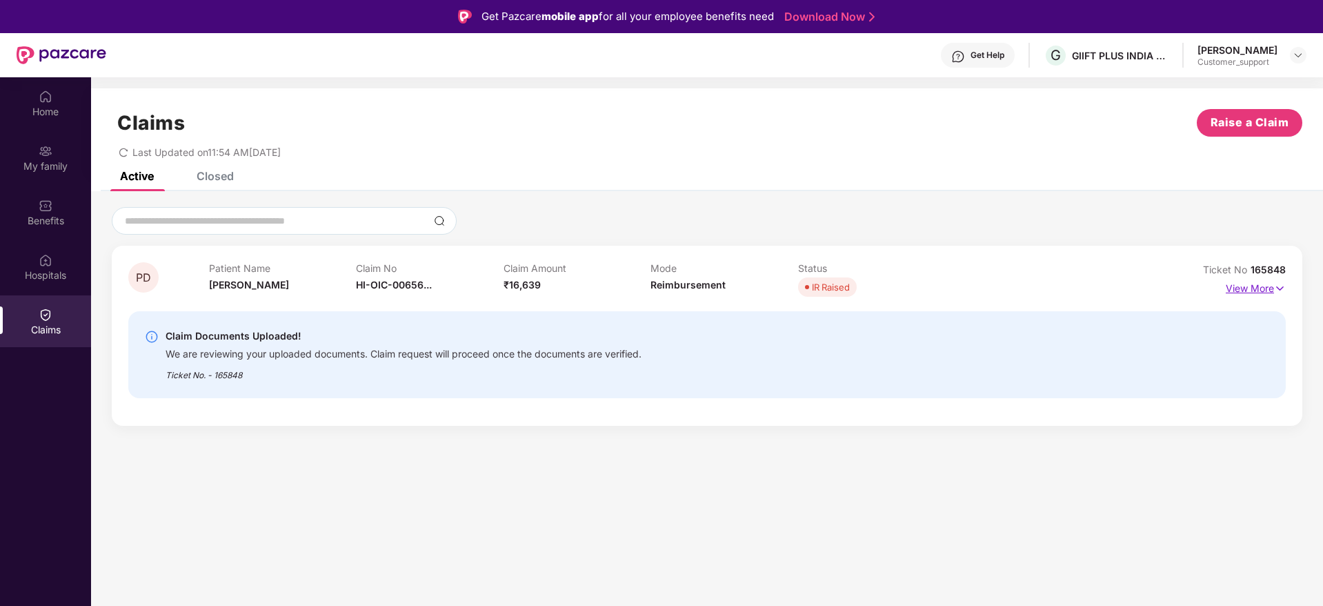
click at [1246, 288] on p "View More" at bounding box center [1256, 286] width 60 height 19
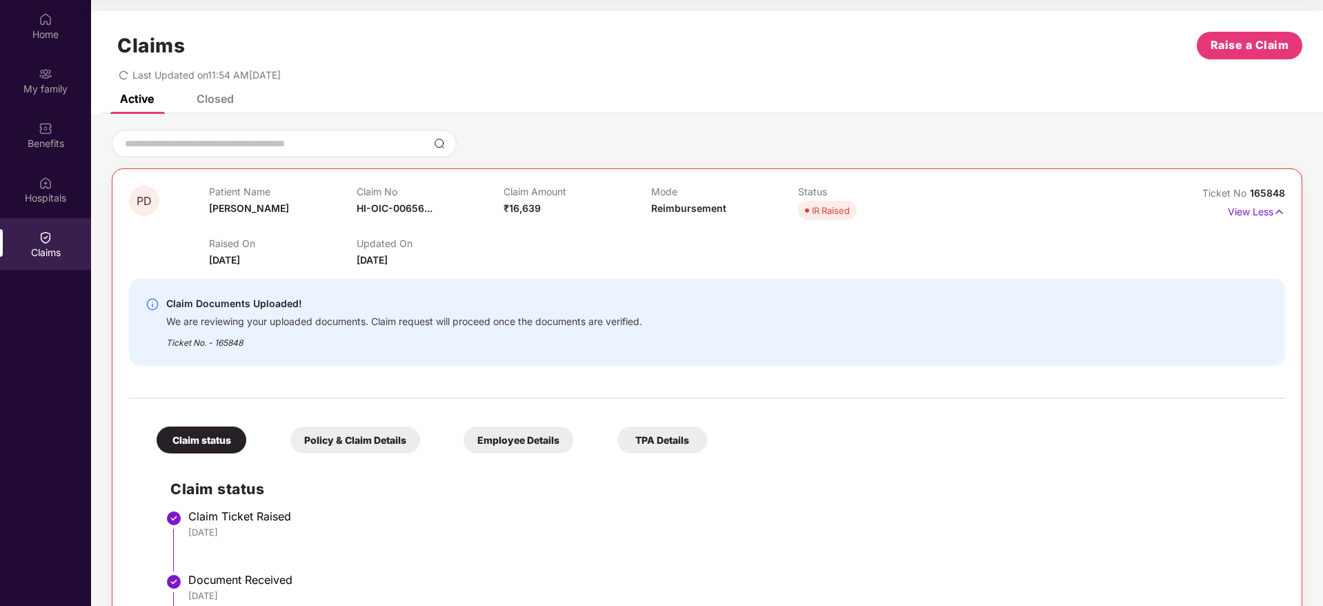
click at [1260, 190] on span "165848" at bounding box center [1267, 193] width 35 height 12
copy div "No 165848"
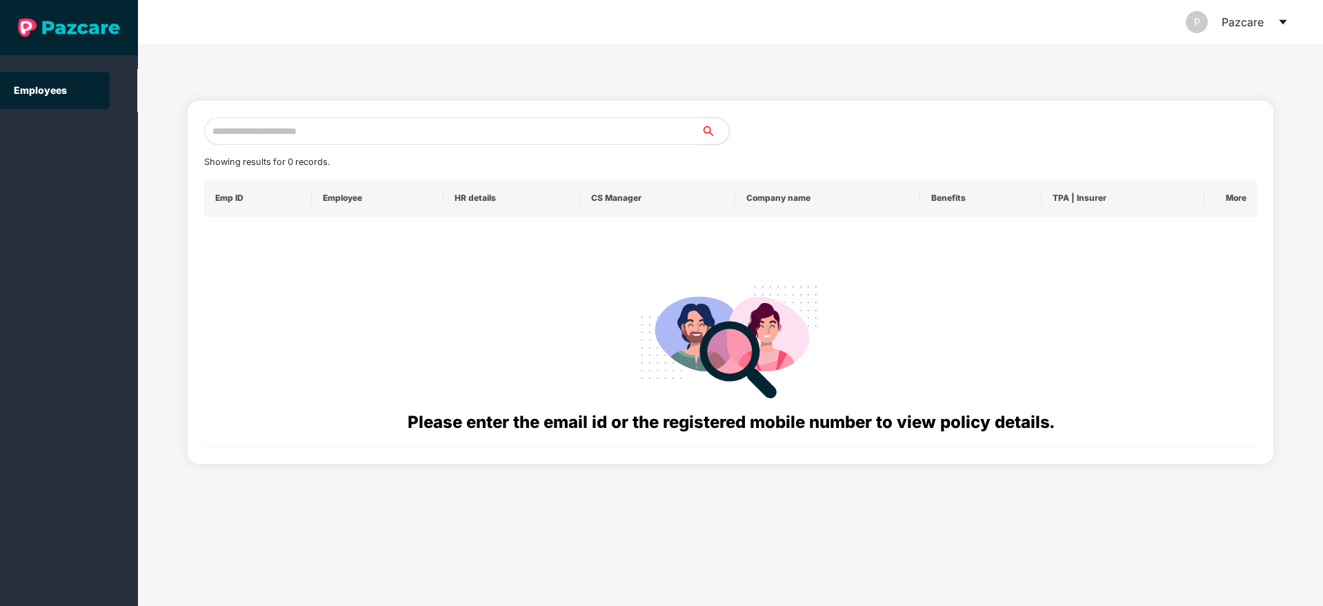
click at [233, 122] on input "text" at bounding box center [452, 131] width 497 height 28
paste input "**********"
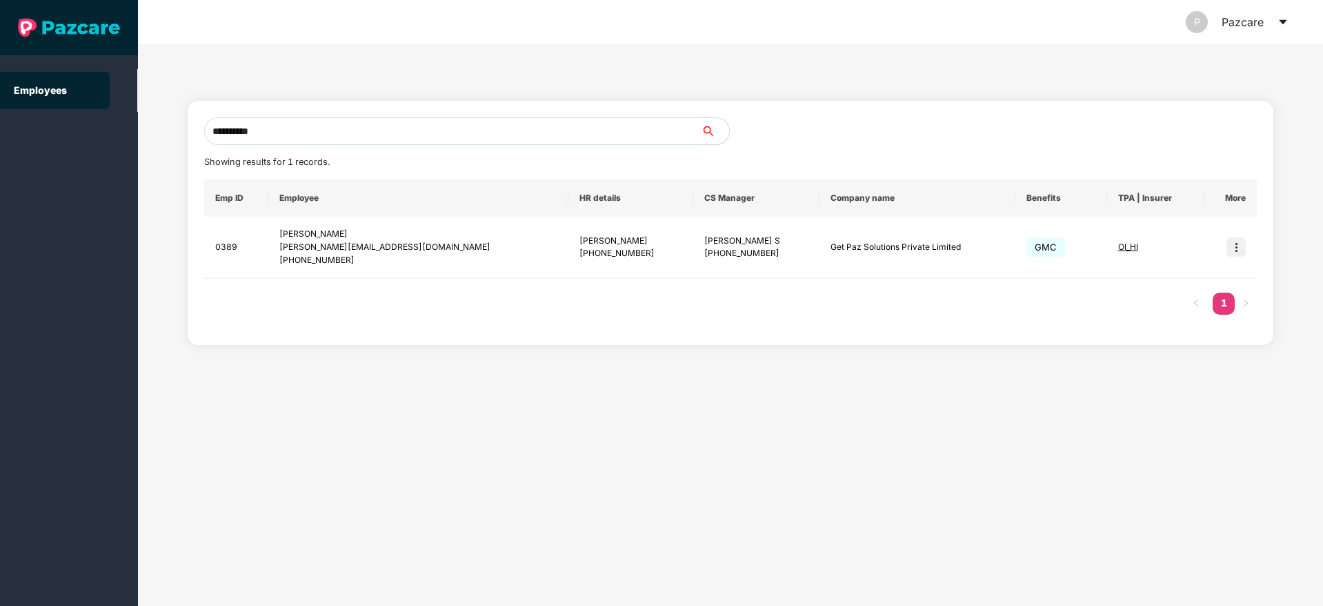
type input "**********"
click at [1238, 243] on img at bounding box center [1236, 246] width 19 height 19
click at [1163, 279] on span "Switch to user interface" at bounding box center [1174, 282] width 107 height 12
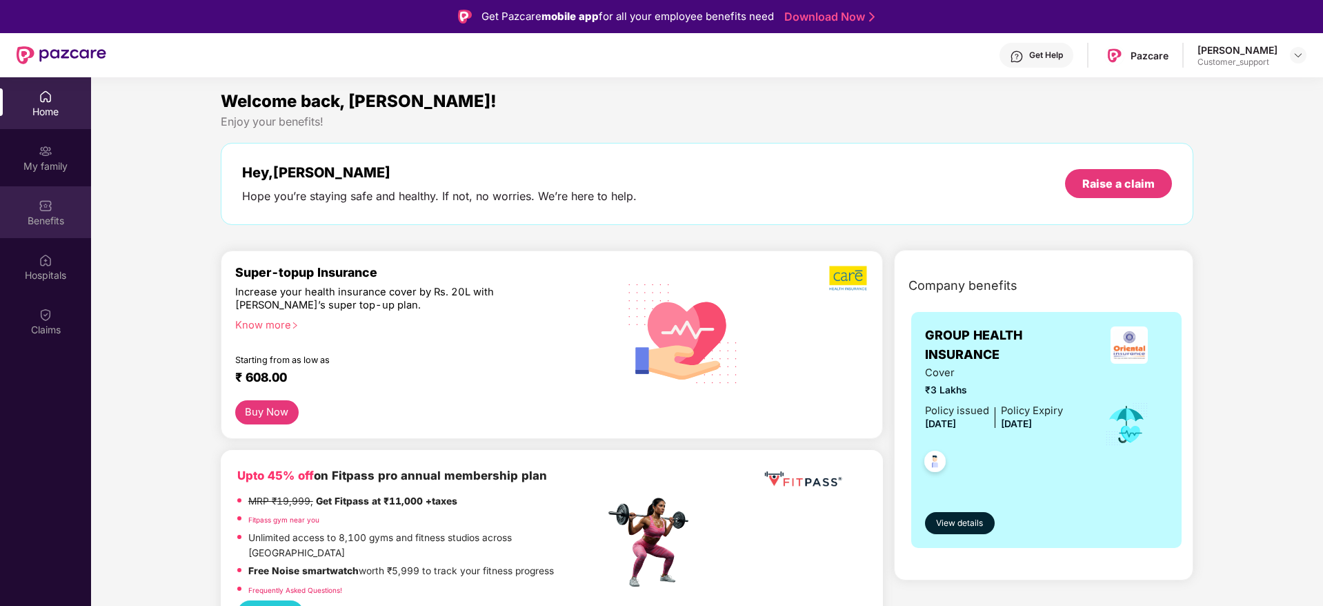
click at [53, 221] on div "Benefits" at bounding box center [45, 221] width 91 height 14
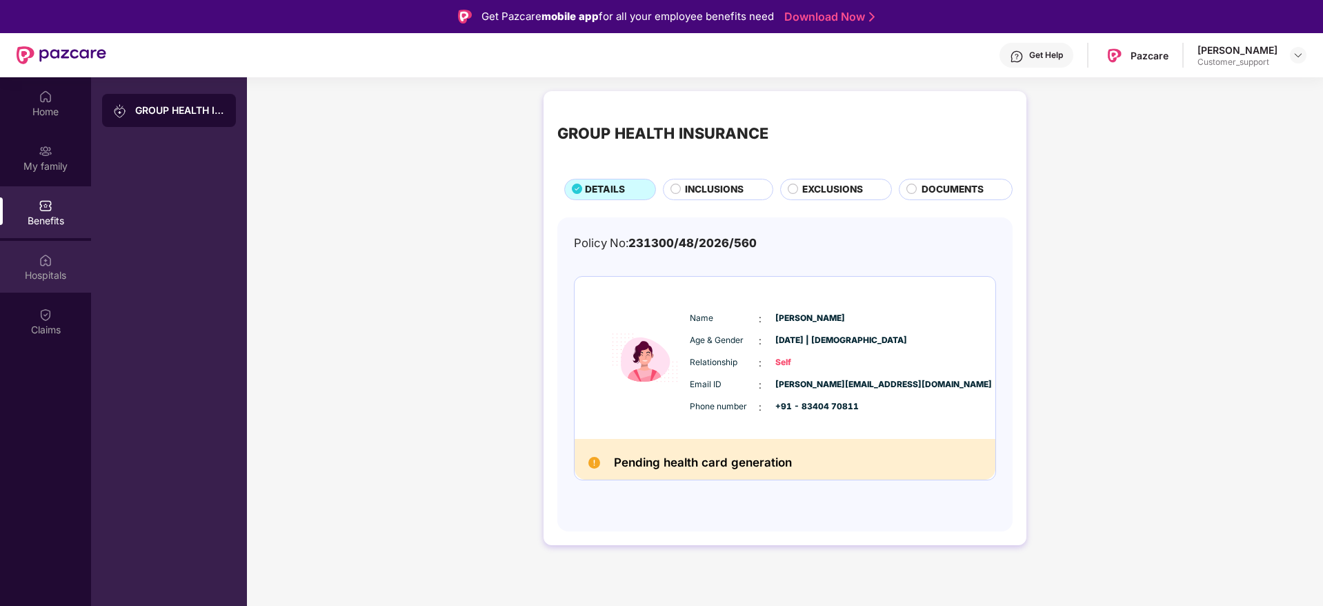
click at [44, 270] on div "Hospitals" at bounding box center [45, 275] width 91 height 14
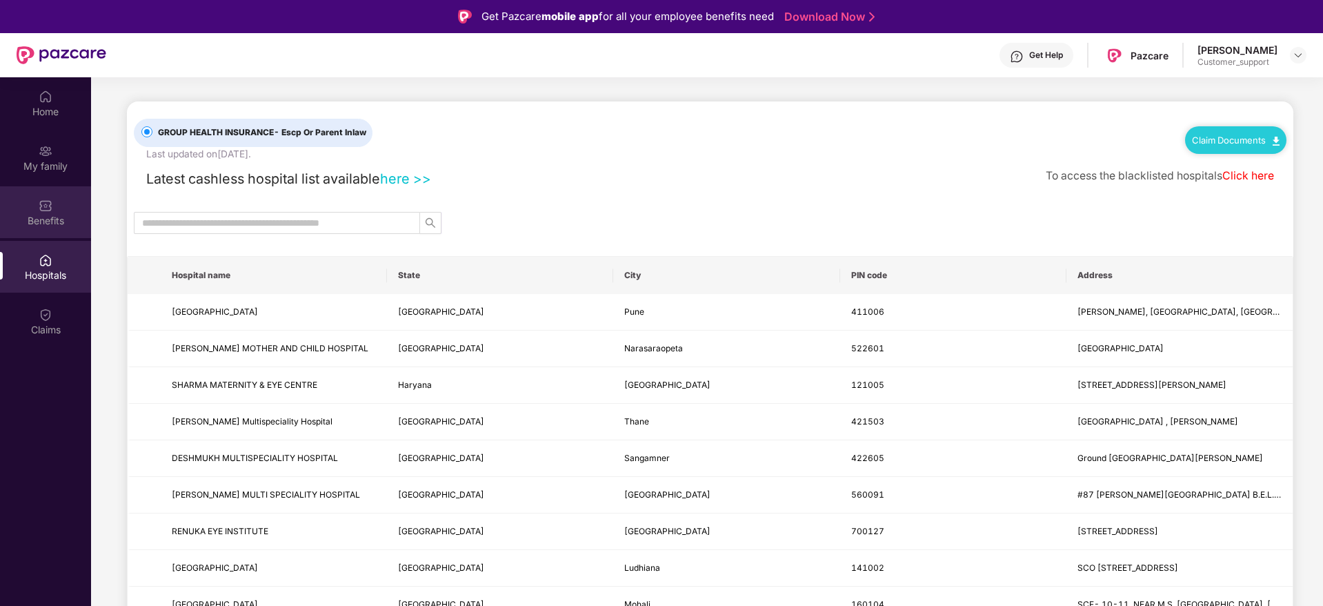
click at [44, 219] on div "Benefits" at bounding box center [45, 221] width 91 height 14
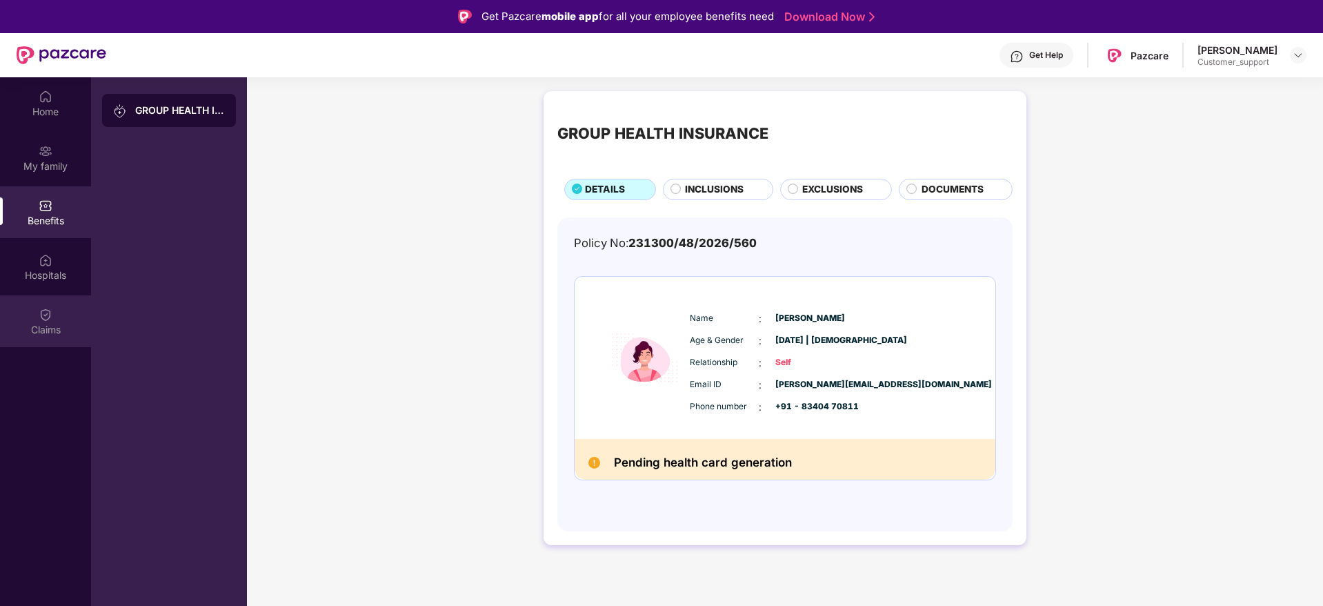
click at [38, 326] on div "Claims" at bounding box center [45, 330] width 91 height 14
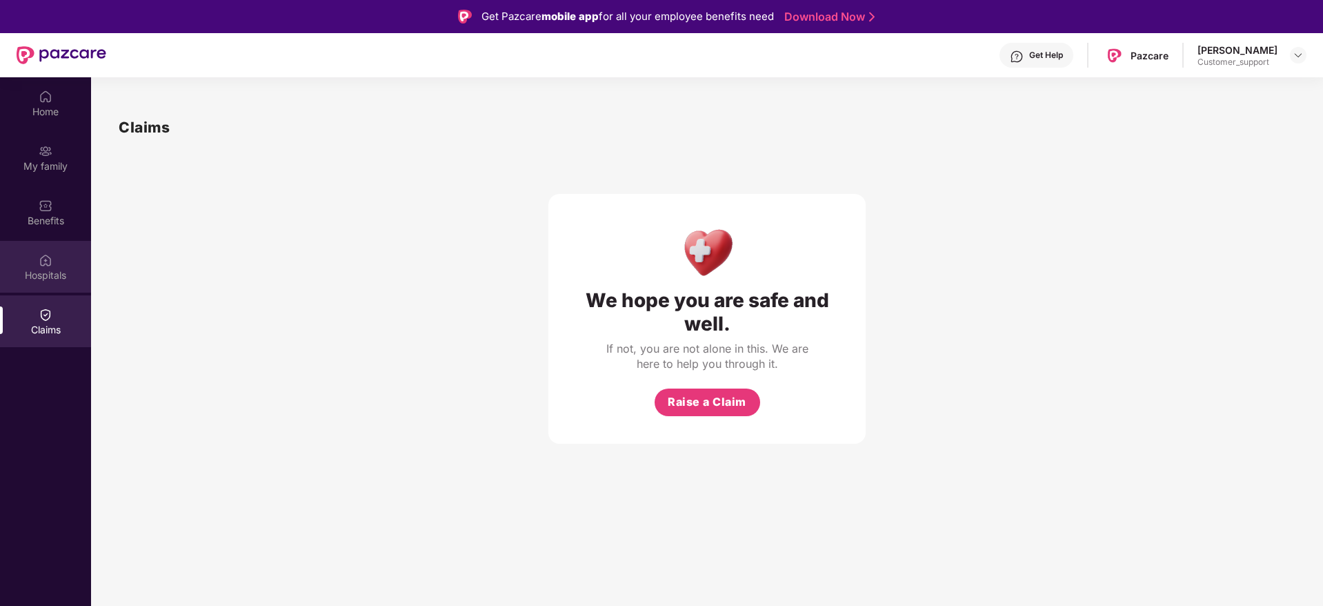
click at [56, 265] on div "Hospitals" at bounding box center [45, 267] width 91 height 52
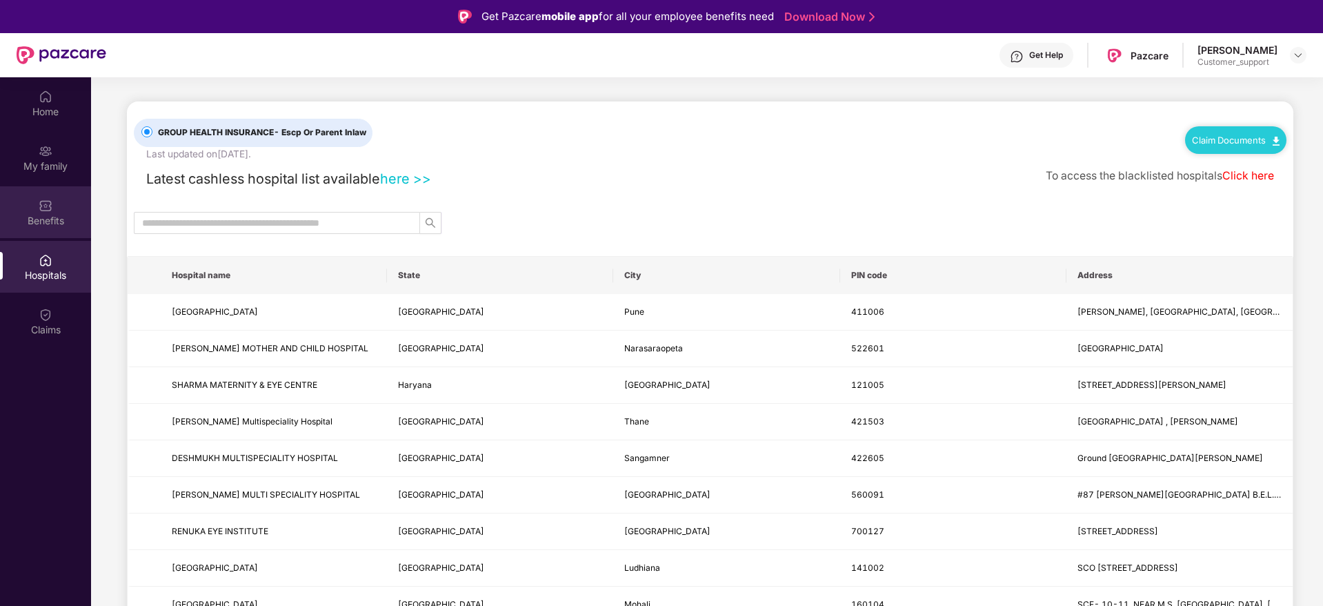
click at [47, 206] on img at bounding box center [46, 206] width 14 height 14
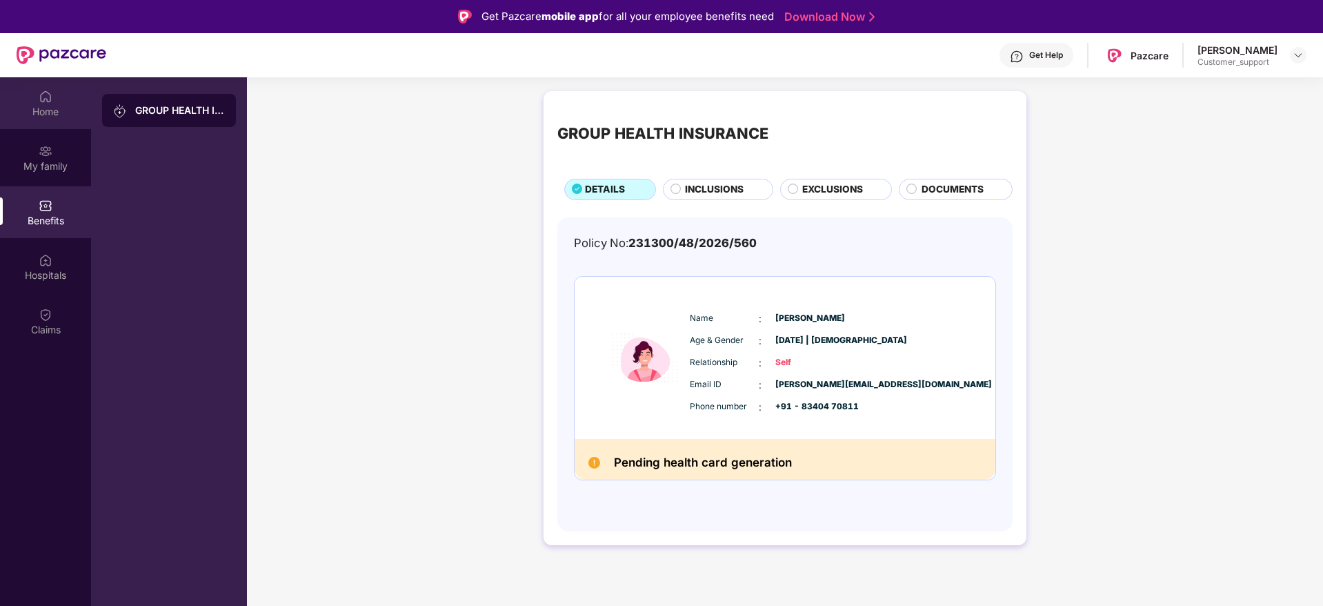
click at [49, 113] on div "Home" at bounding box center [45, 112] width 91 height 14
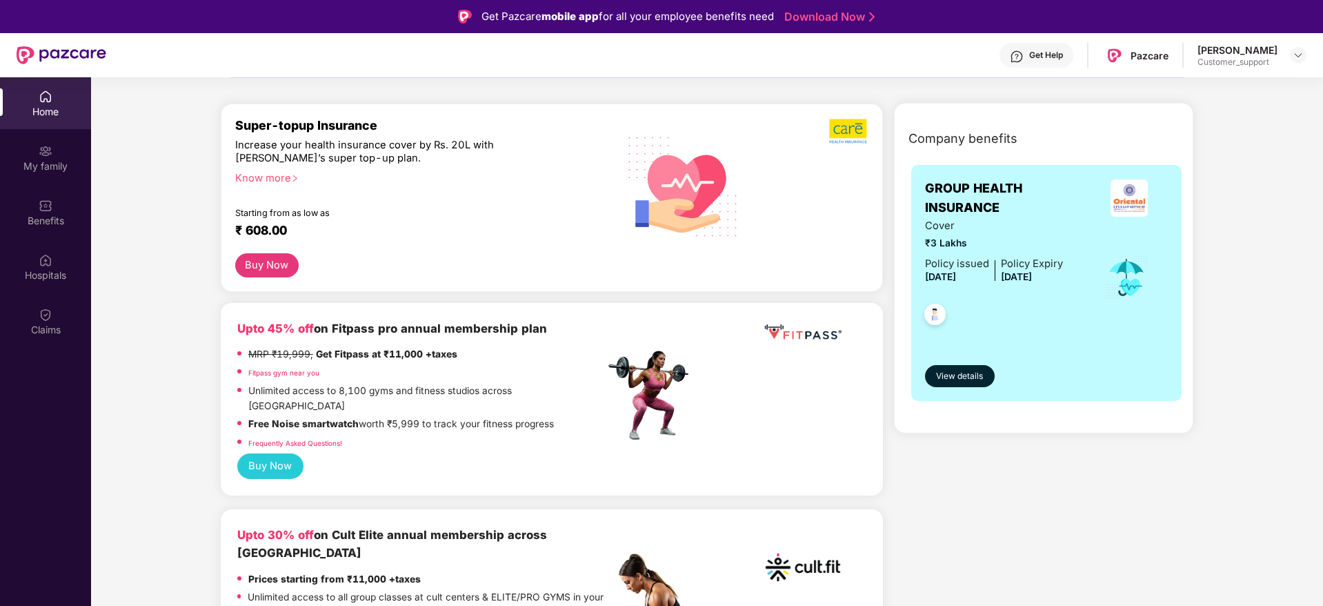
scroll to position [157, 0]
